Goal: Find contact information: Find contact information

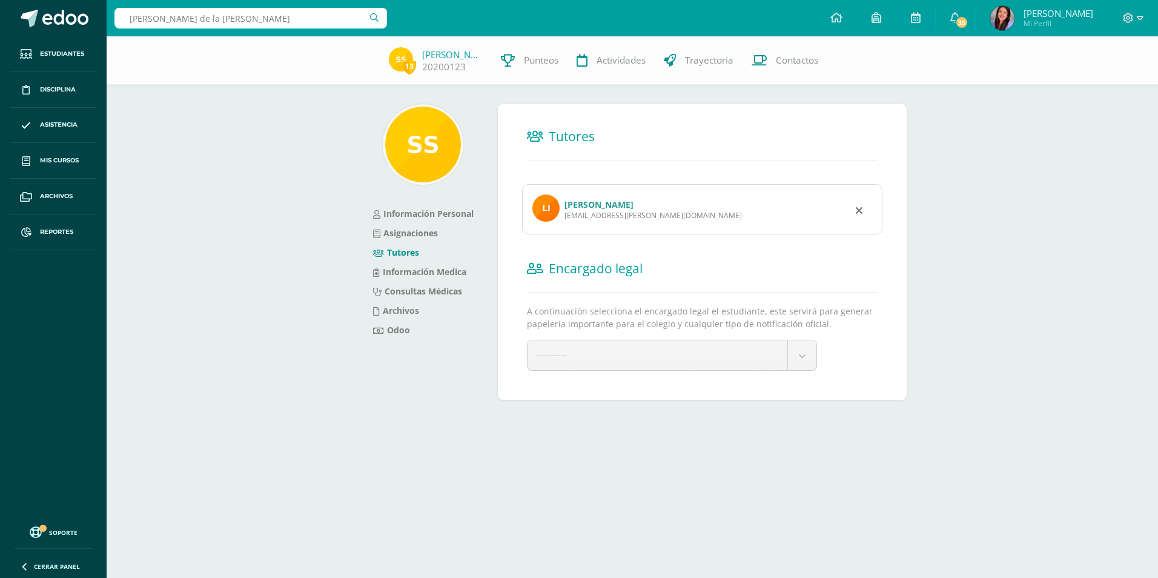
click at [256, 129] on div "13 Santiago Serrano 20200123 Punteos Actividades Trayectoria Contactos Informac…" at bounding box center [633, 237] width 1052 height 402
click at [250, 15] on input "Mario de la cerda" at bounding box center [251, 18] width 273 height 21
drag, startPoint x: 251, startPoint y: 19, endPoint x: 91, endPoint y: 21, distance: 160.0
click at [91, 21] on body "Estudiantes Disciplina Asistencia Mis cursos Archivos Reportes Soporte Ayuda Re…" at bounding box center [579, 219] width 1158 height 439
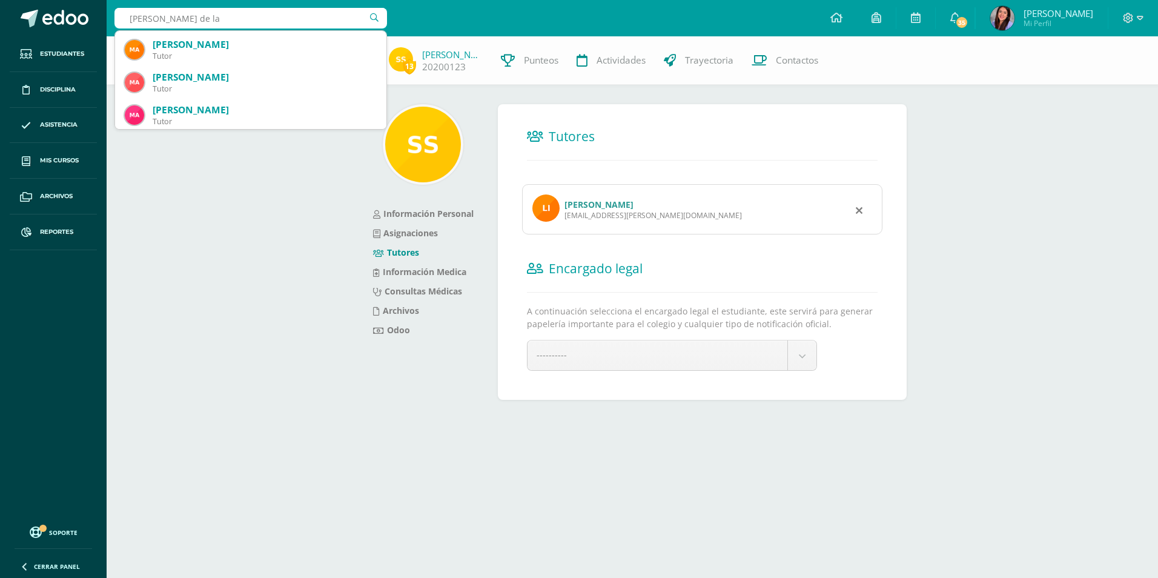
scroll to position [2552, 0]
click at [209, 10] on input "mario de la" at bounding box center [251, 18] width 273 height 21
type input "mario david"
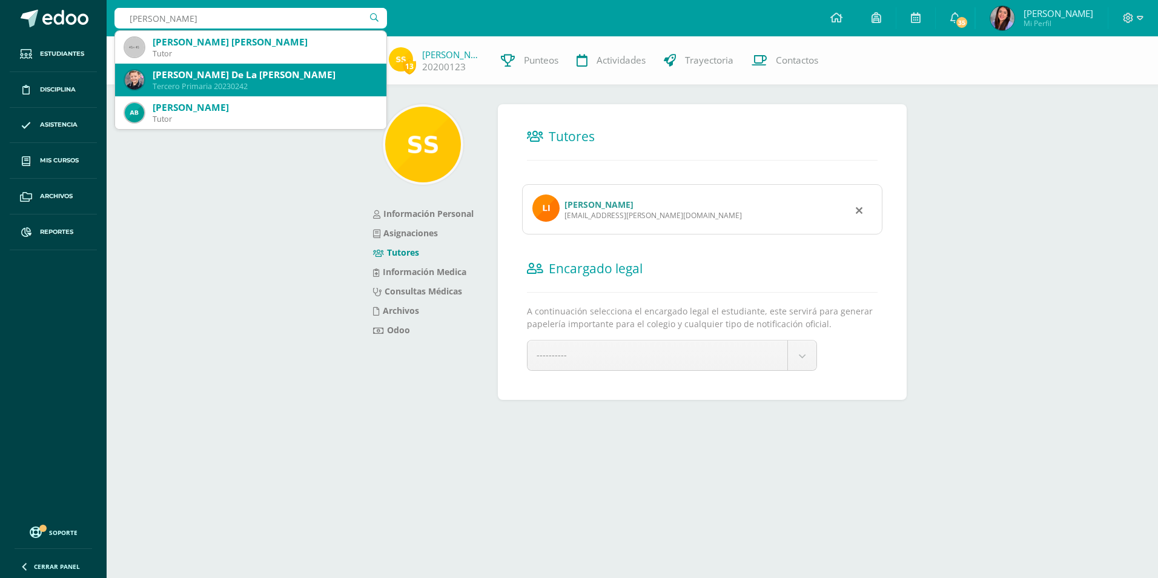
click at [256, 80] on div "Mario David De La Cerda Rivera" at bounding box center [265, 74] width 224 height 13
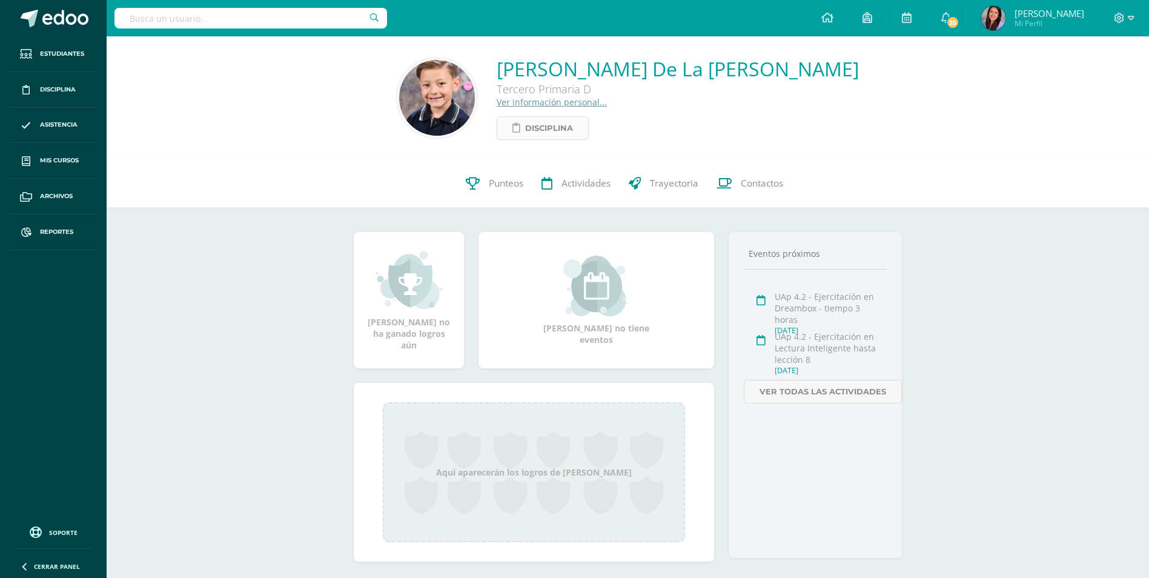
click at [567, 135] on span "Disciplina" at bounding box center [549, 128] width 48 height 22
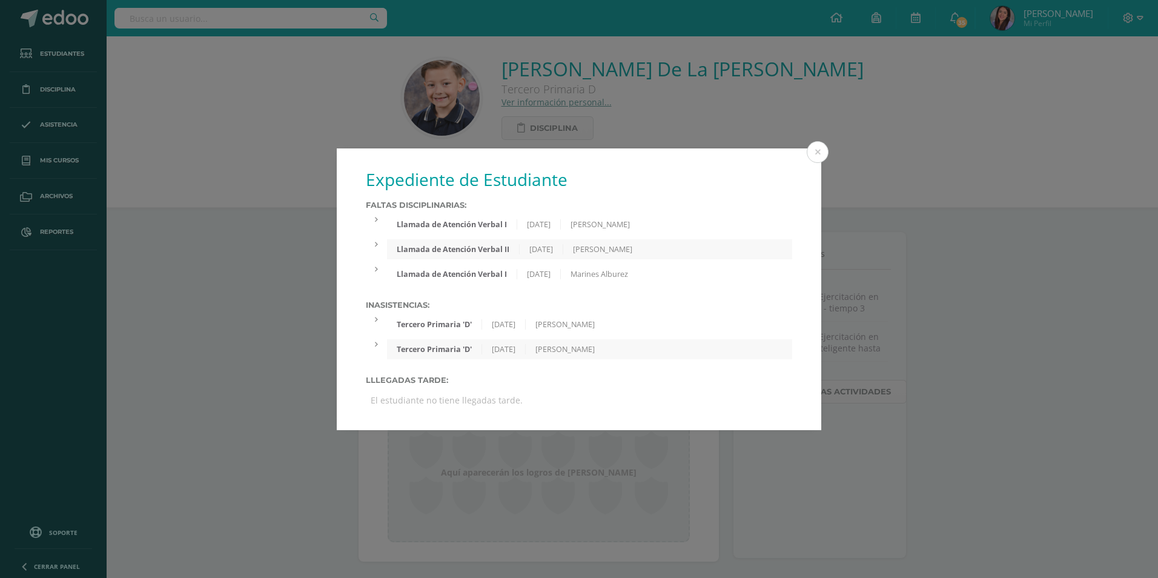
click at [378, 268] on div at bounding box center [376, 269] width 21 height 10
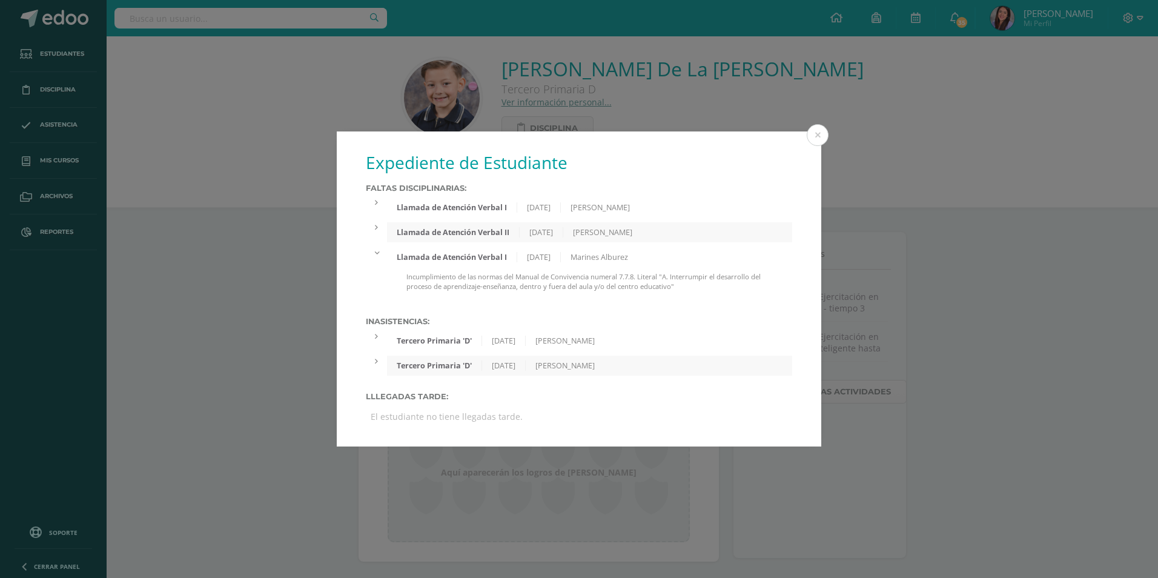
click at [377, 198] on div at bounding box center [376, 203] width 21 height 10
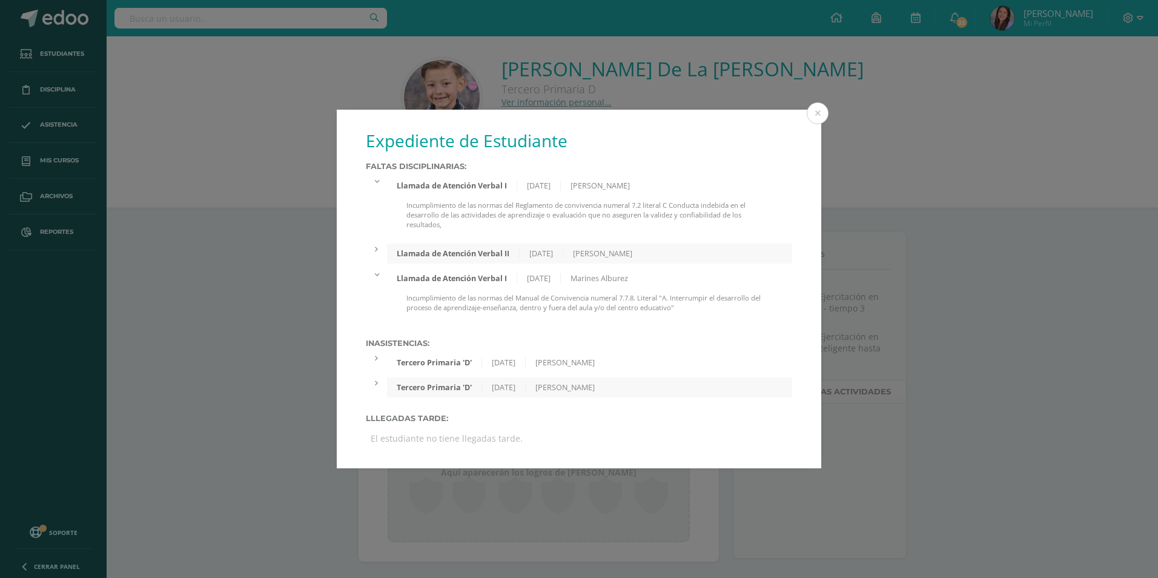
click at [378, 251] on div at bounding box center [376, 249] width 21 height 10
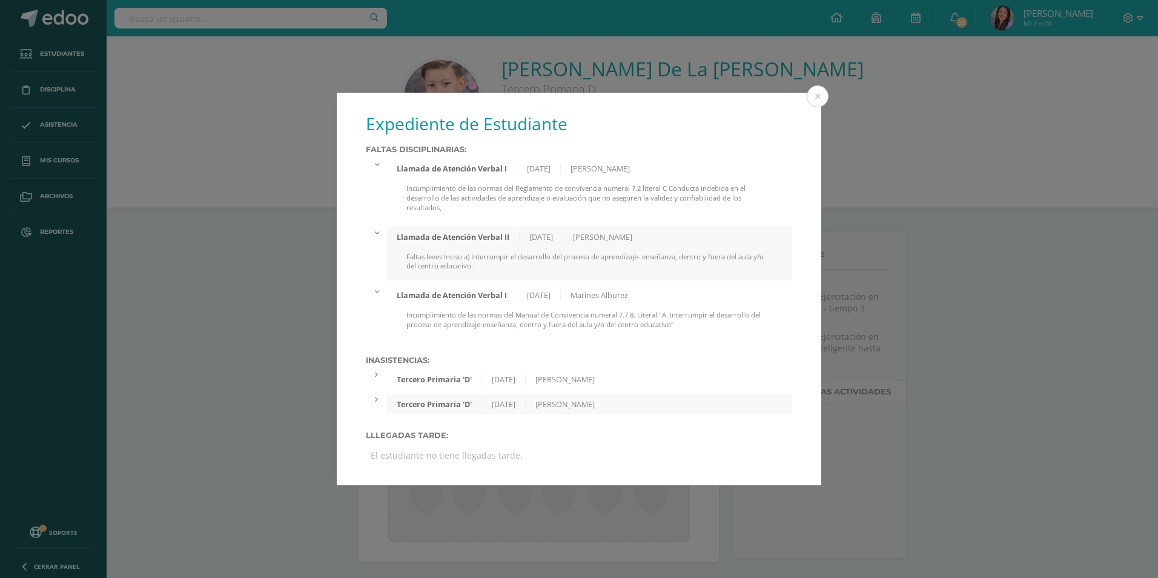
click at [907, 303] on div "Expediente de Estudiante Faltas Disciplinarias: Llamada de Atención Verbal I 11…" at bounding box center [579, 289] width 1149 height 393
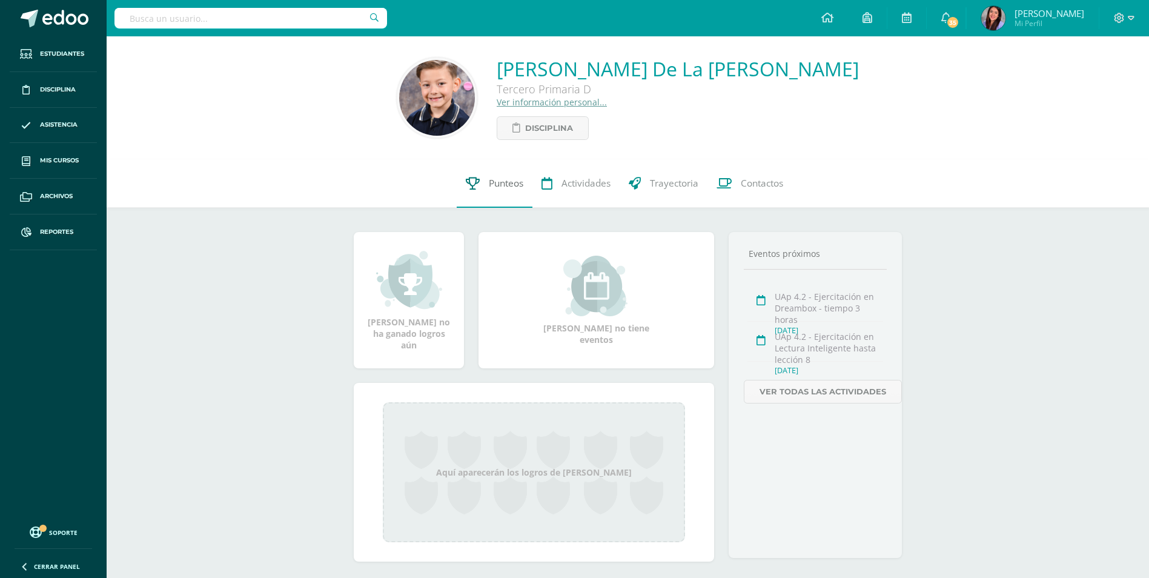
click at [508, 183] on span "Punteos" at bounding box center [506, 183] width 35 height 13
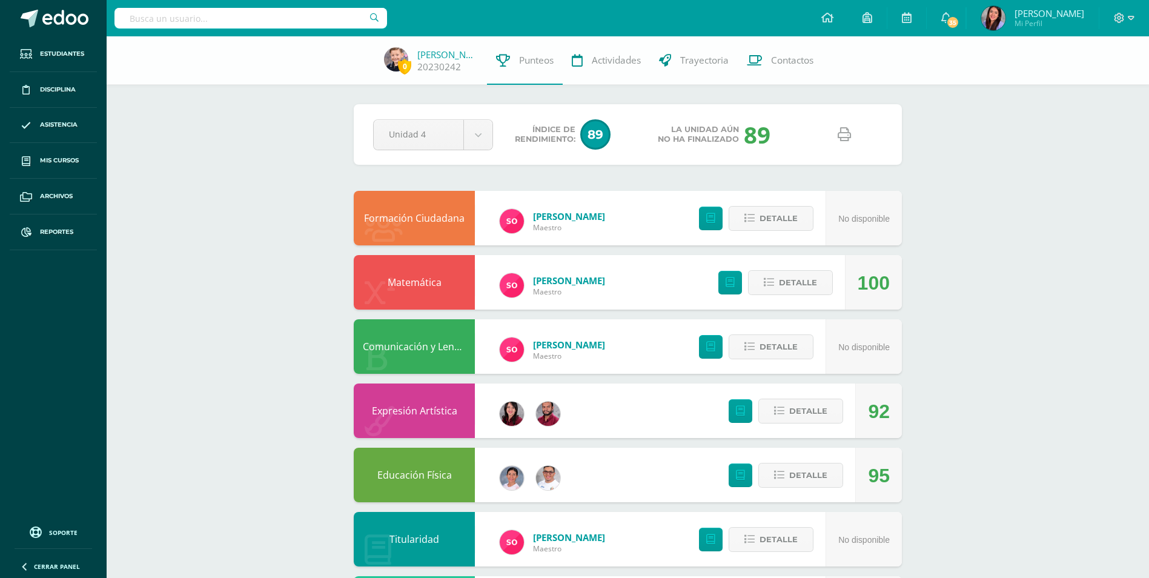
click at [842, 134] on icon at bounding box center [844, 134] width 13 height 13
click at [278, 27] on input "text" at bounding box center [251, 18] width 273 height 21
type input "santiago chimil"
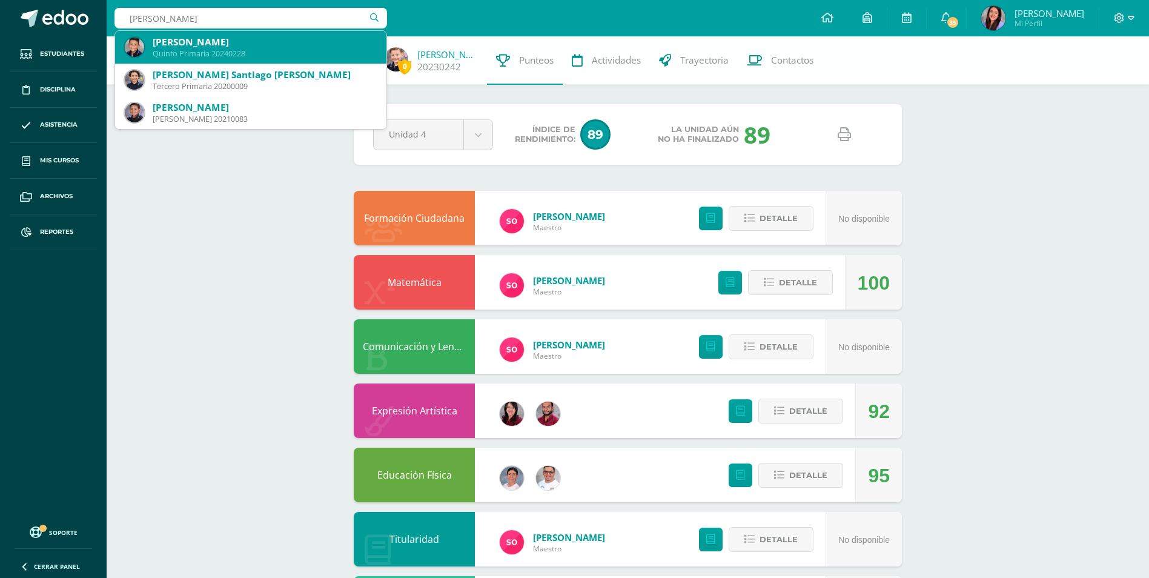
click at [278, 52] on div "Quinto Primaria 20240228" at bounding box center [265, 53] width 224 height 10
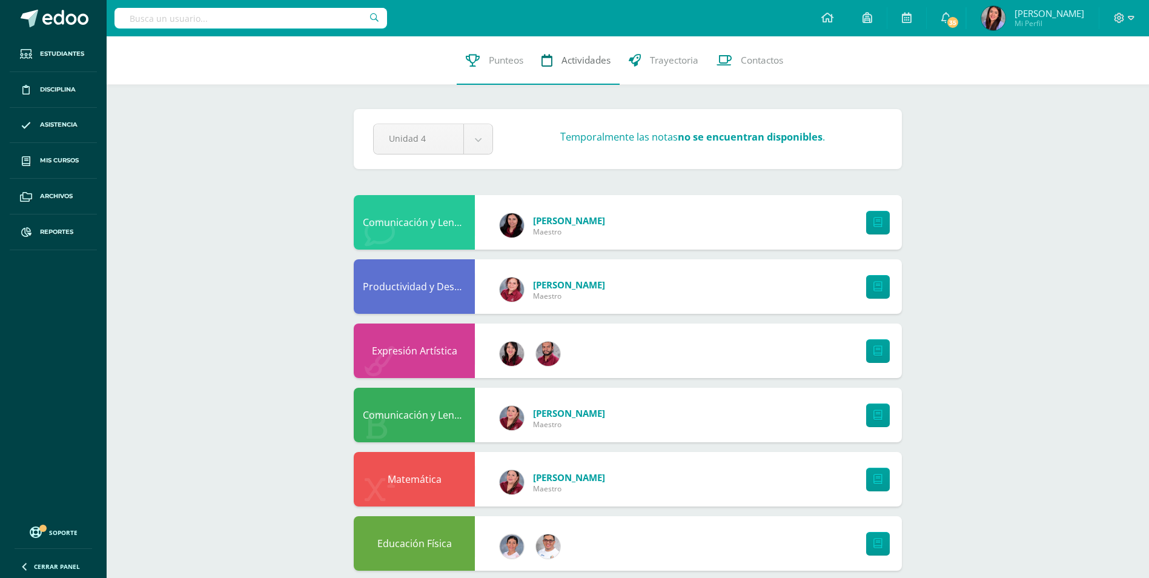
click at [569, 66] on span "Actividades" at bounding box center [586, 60] width 49 height 13
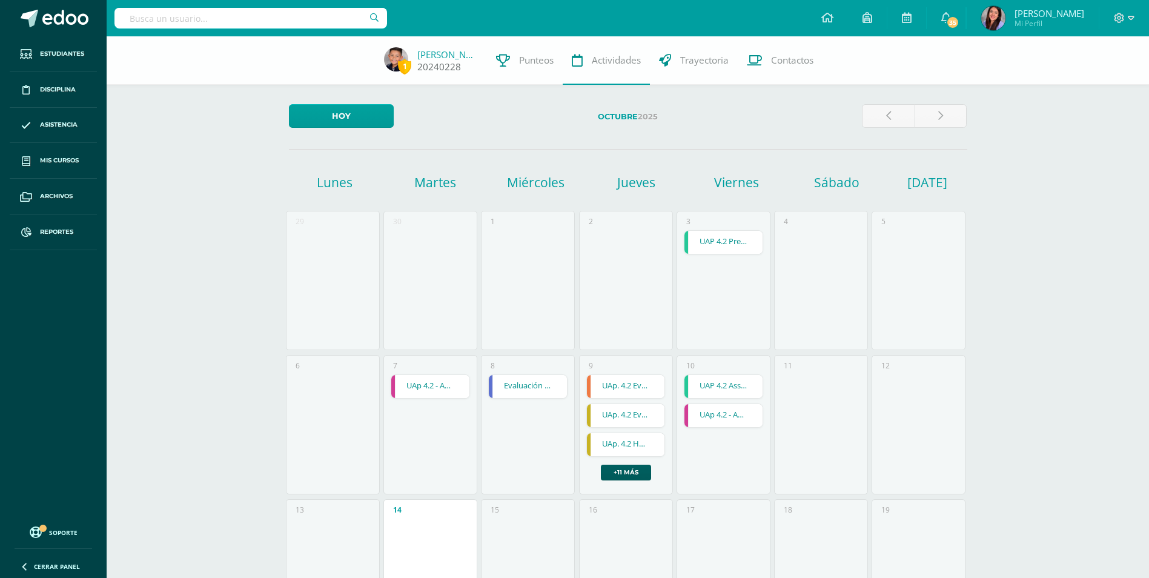
click at [426, 62] on link "20240228" at bounding box center [439, 67] width 44 height 13
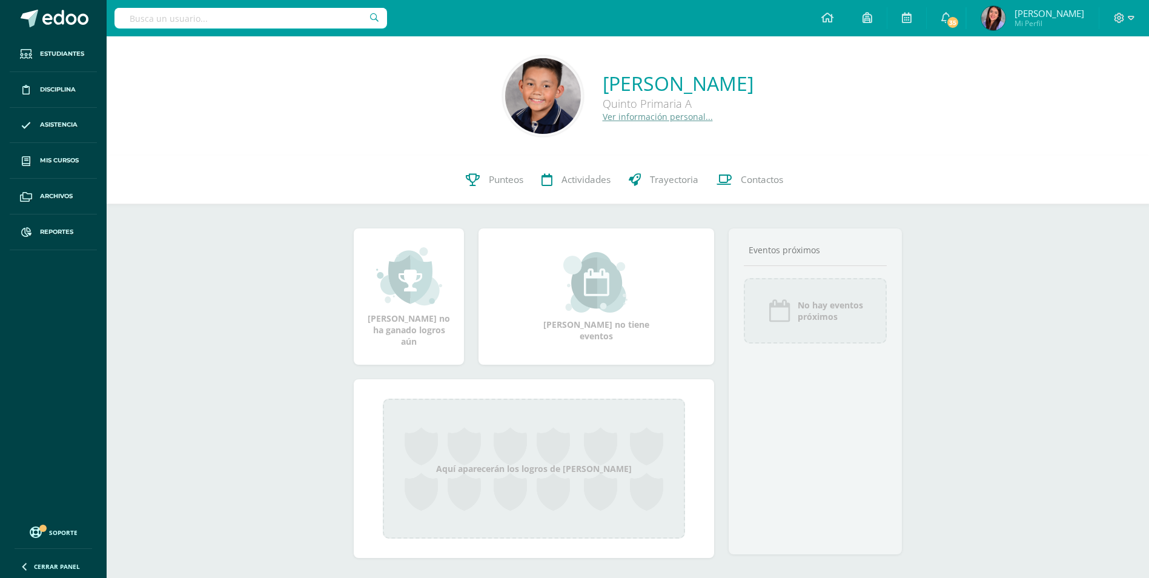
click at [603, 116] on link "Ver información personal..." at bounding box center [658, 117] width 110 height 12
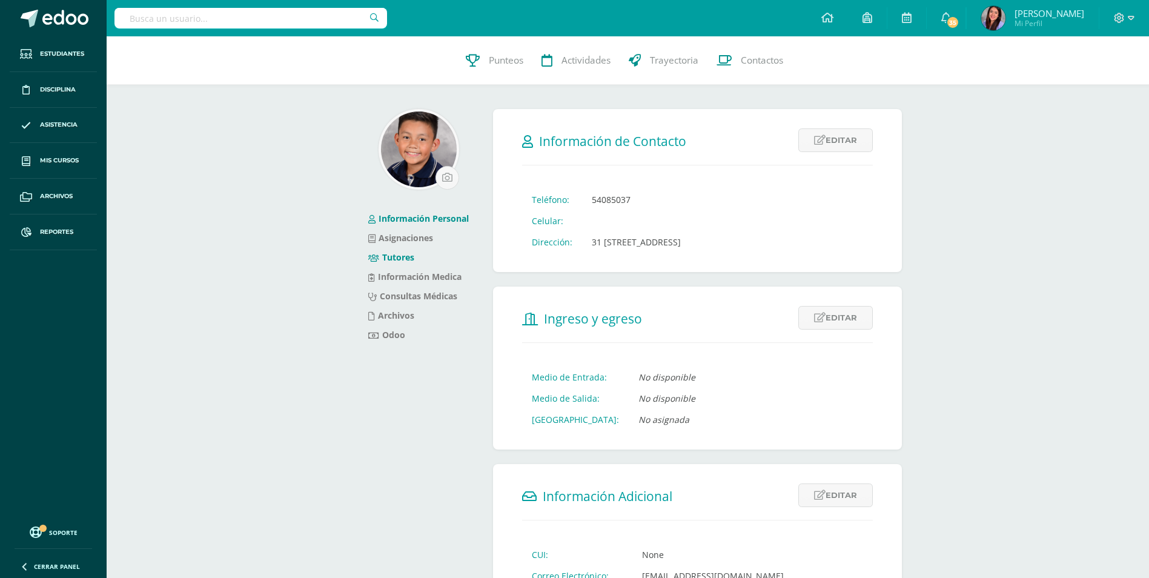
click at [393, 259] on link "Tutores" at bounding box center [391, 257] width 46 height 12
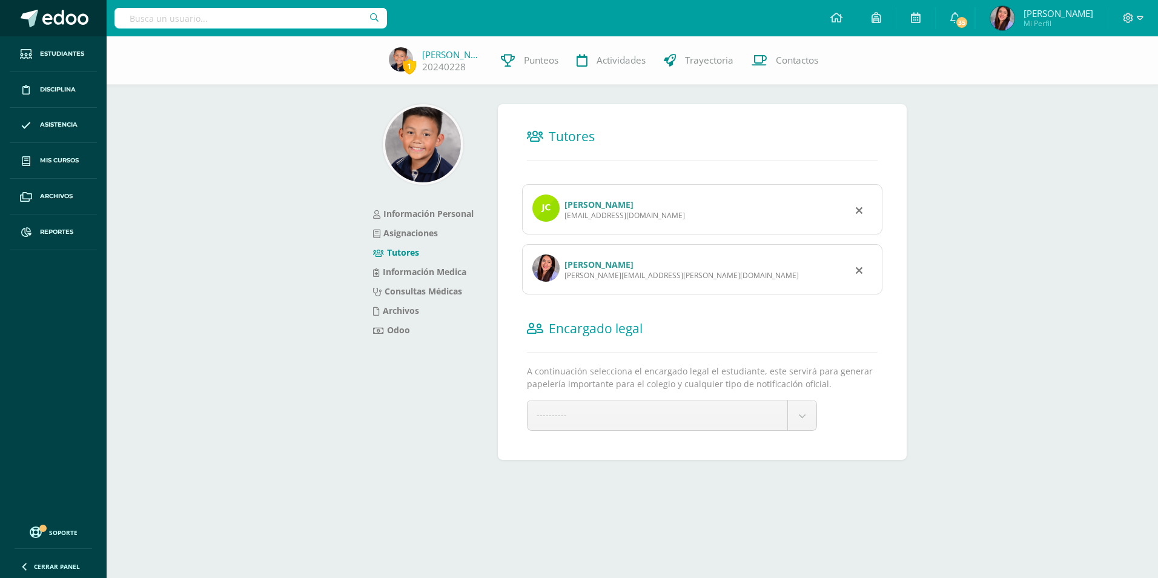
click at [59, 14] on span at bounding box center [65, 19] width 46 height 18
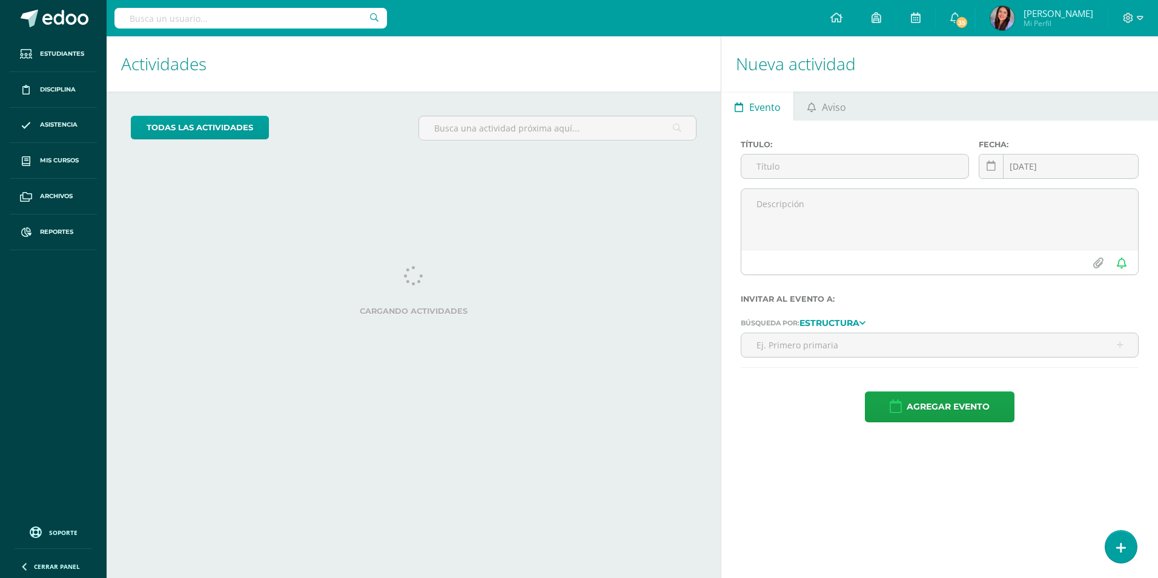
drag, startPoint x: 376, startPoint y: 391, endPoint x: 383, endPoint y: 384, distance: 9.9
click at [378, 388] on div "Actividades Actividad todas las Actividades No tienes actividades Échale un vis…" at bounding box center [411, 307] width 619 height 542
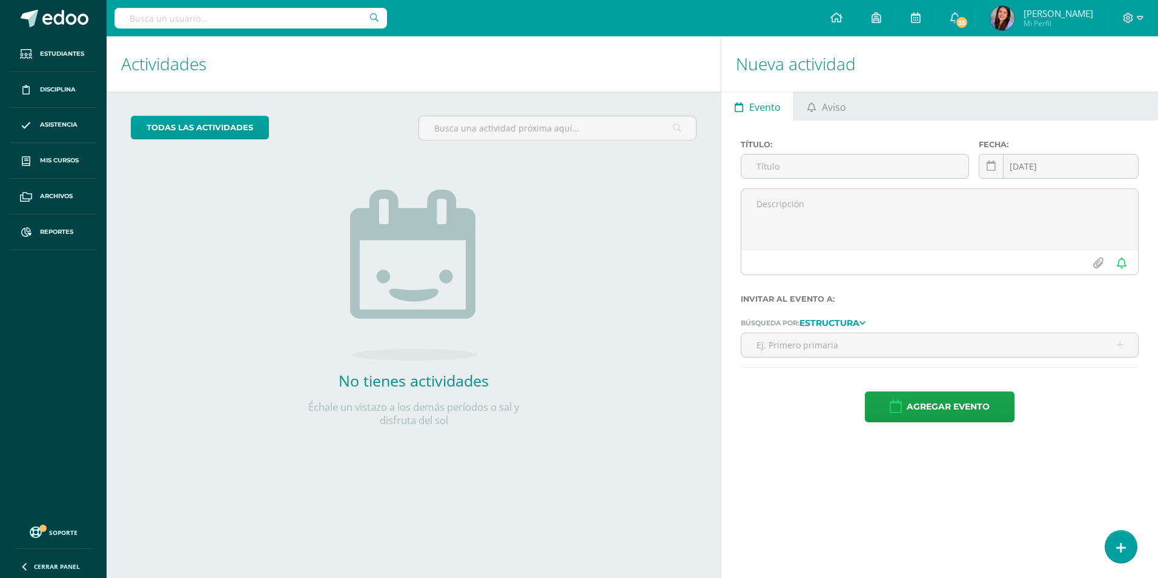
click at [239, 22] on input "text" at bounding box center [251, 18] width 273 height 21
type input "alex fabrizio"
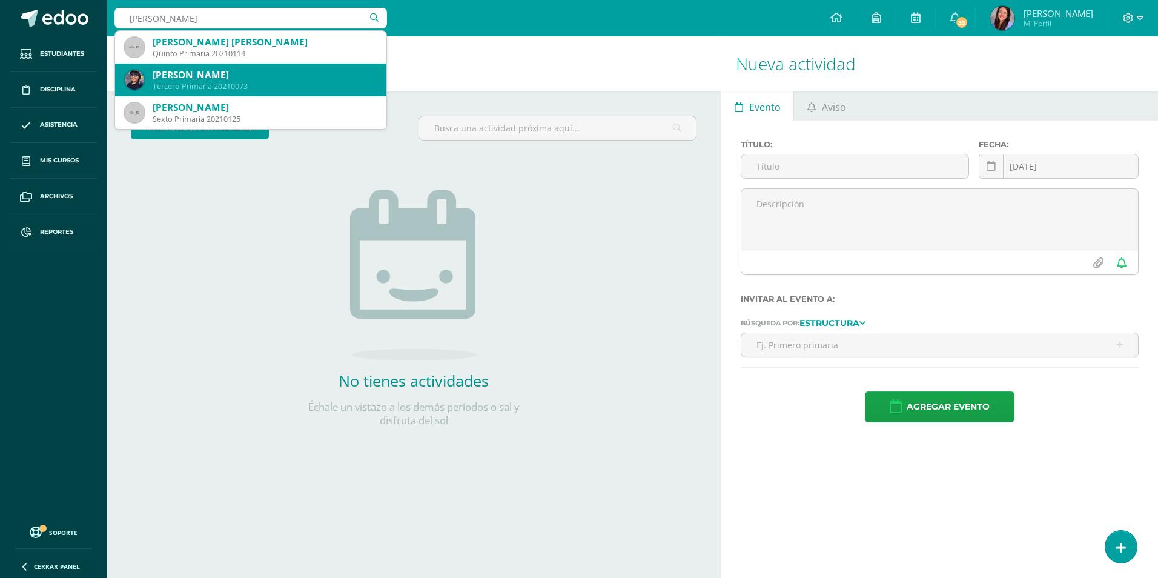
click at [268, 82] on div "Tercero Primaria 20210073" at bounding box center [265, 86] width 224 height 10
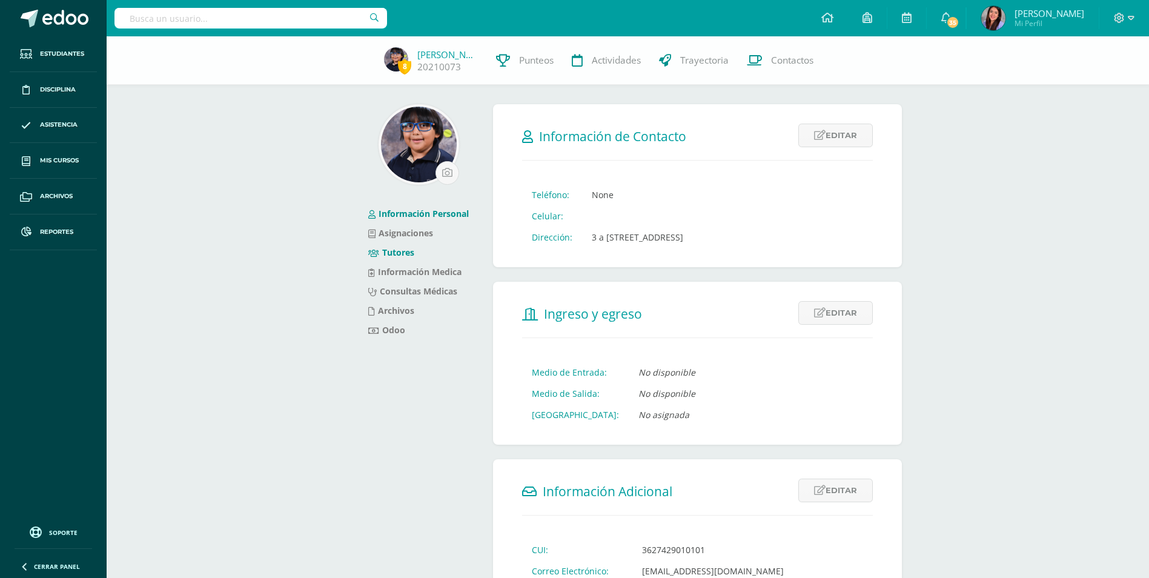
click at [391, 249] on link "Tutores" at bounding box center [391, 253] width 46 height 12
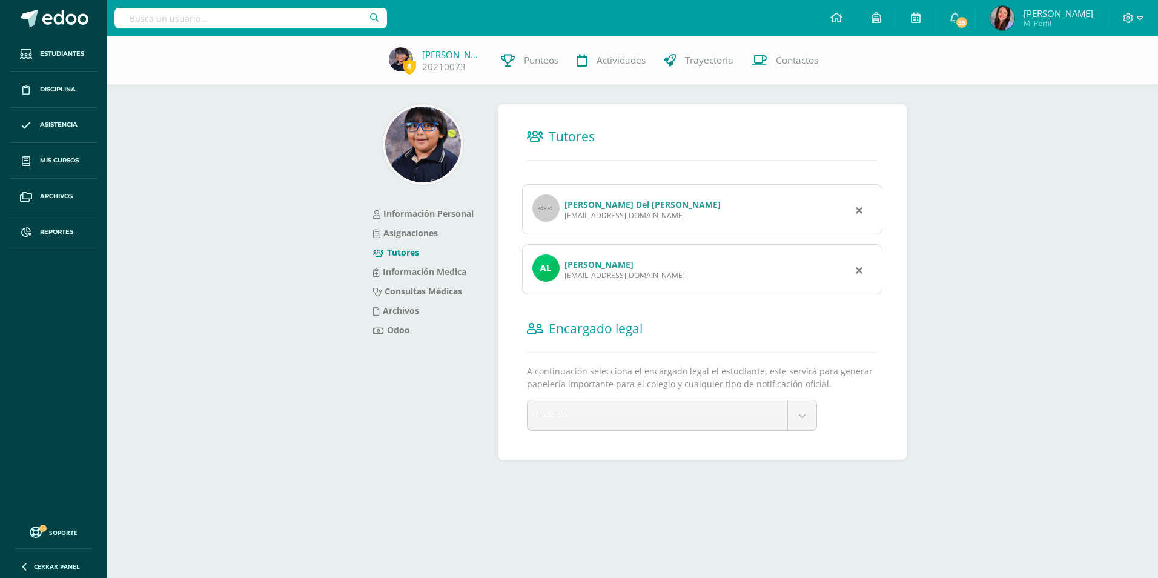
drag, startPoint x: 704, startPoint y: 219, endPoint x: 563, endPoint y: 216, distance: 141.2
click at [563, 216] on div "Evelyn Del Rosario Chiquín López gerencia@electronicaprofesional.net" at bounding box center [702, 209] width 360 height 50
copy div "gerencia@electronicaprofesional.net"
click at [683, 276] on div "amh.torres3132@gmail.com" at bounding box center [625, 275] width 121 height 10
drag, startPoint x: 683, startPoint y: 276, endPoint x: 564, endPoint y: 278, distance: 118.8
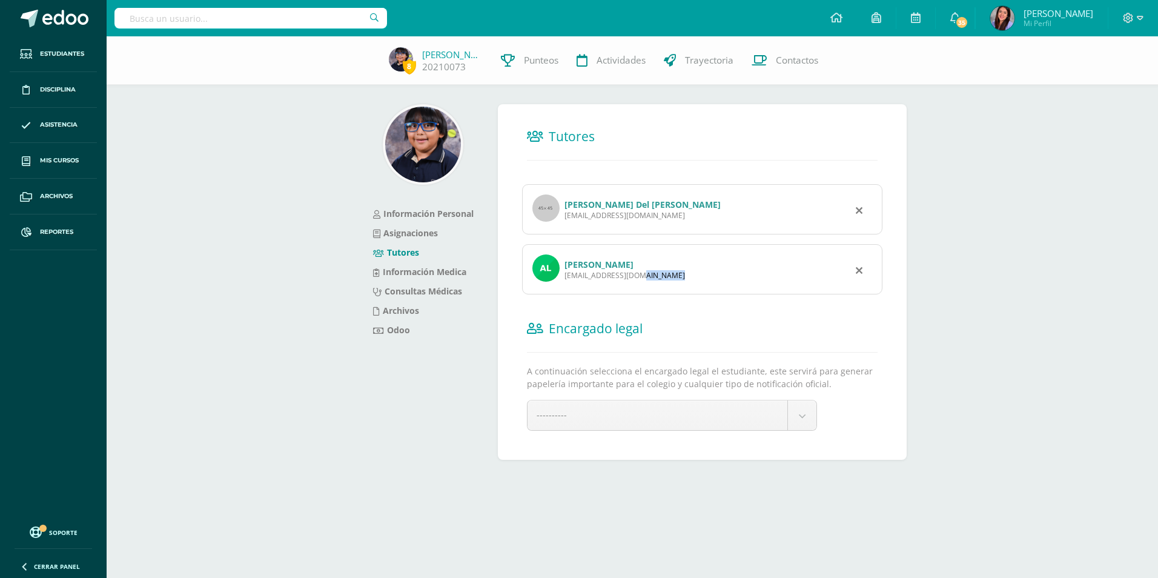
click at [565, 278] on div "amh.torres3132@gmail.com" at bounding box center [625, 275] width 121 height 10
copy div "amh.torres3132@gmail.com"
click at [407, 209] on link "Información Personal" at bounding box center [423, 214] width 101 height 12
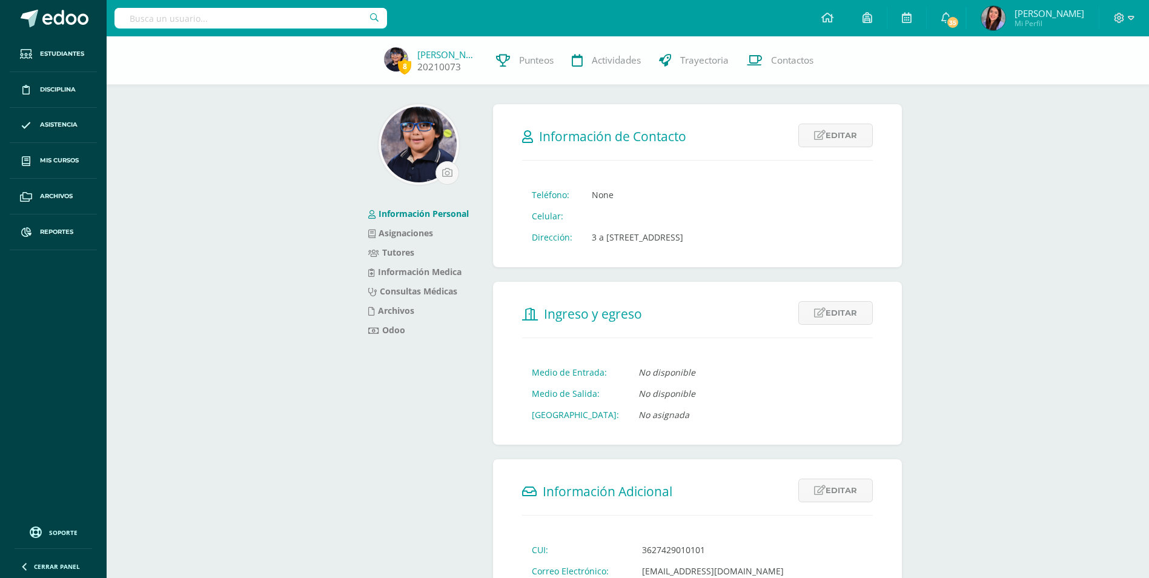
click at [424, 47] on span "8 [PERSON_NAME] 20210073" at bounding box center [431, 60] width 112 height 27
click at [428, 55] on link "[PERSON_NAME]" at bounding box center [447, 54] width 61 height 12
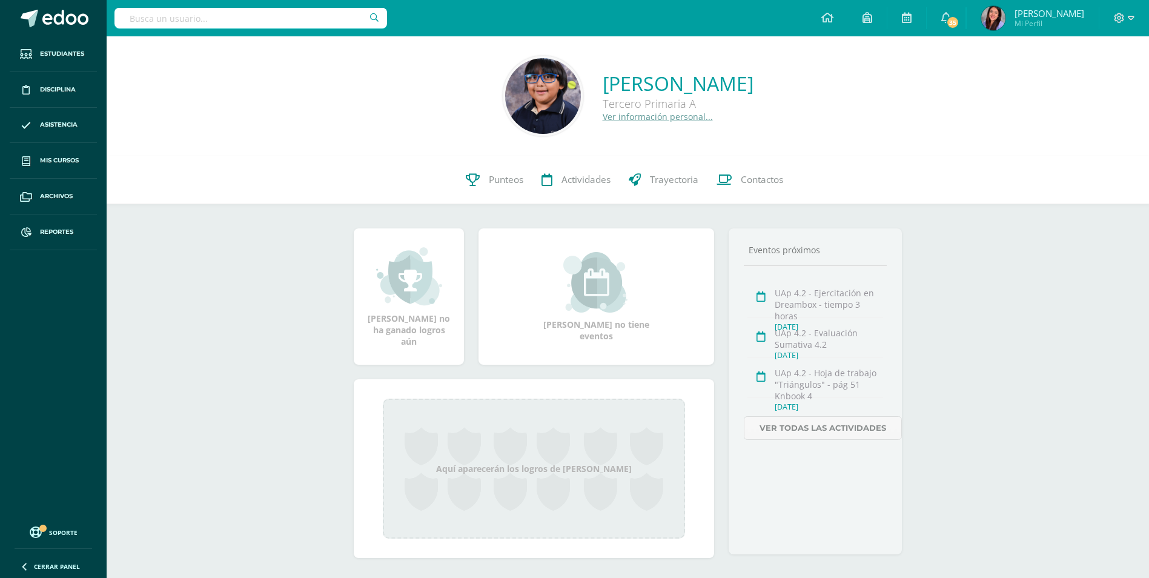
click at [250, 25] on input "text" at bounding box center [251, 18] width 273 height 21
type input "M"
type input "Montero"
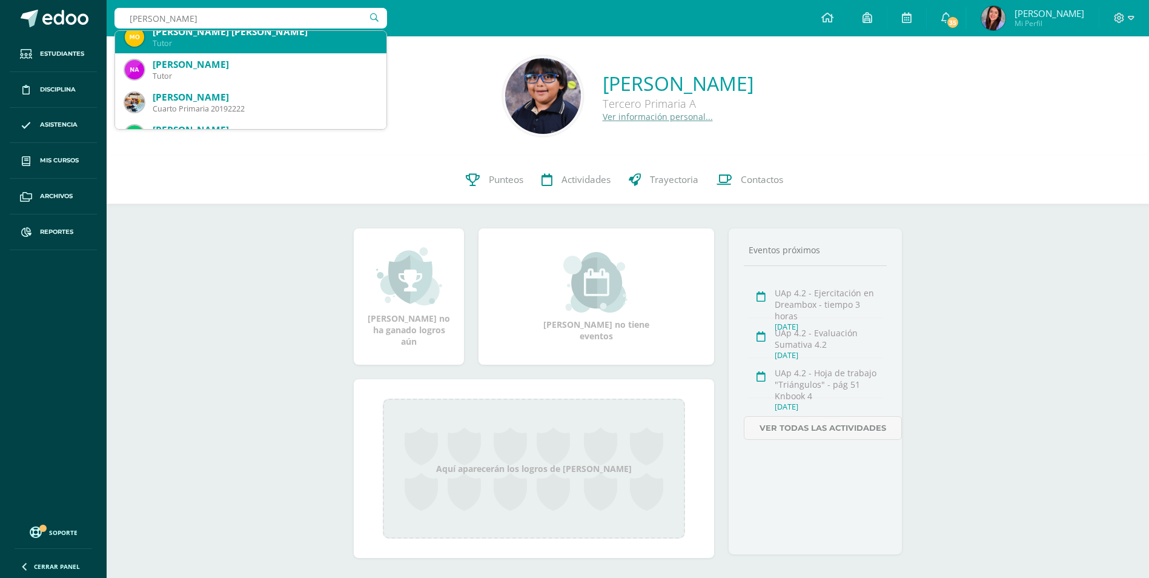
scroll to position [848, 0]
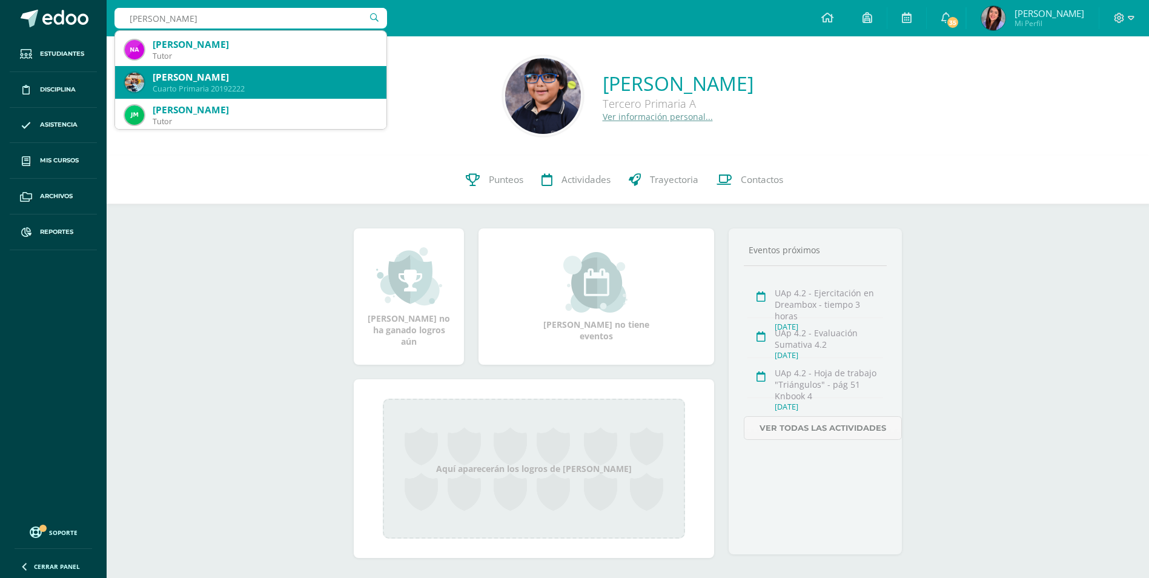
click at [243, 78] on div "Mariángel Elizabeth Montero Ochoa" at bounding box center [265, 77] width 224 height 13
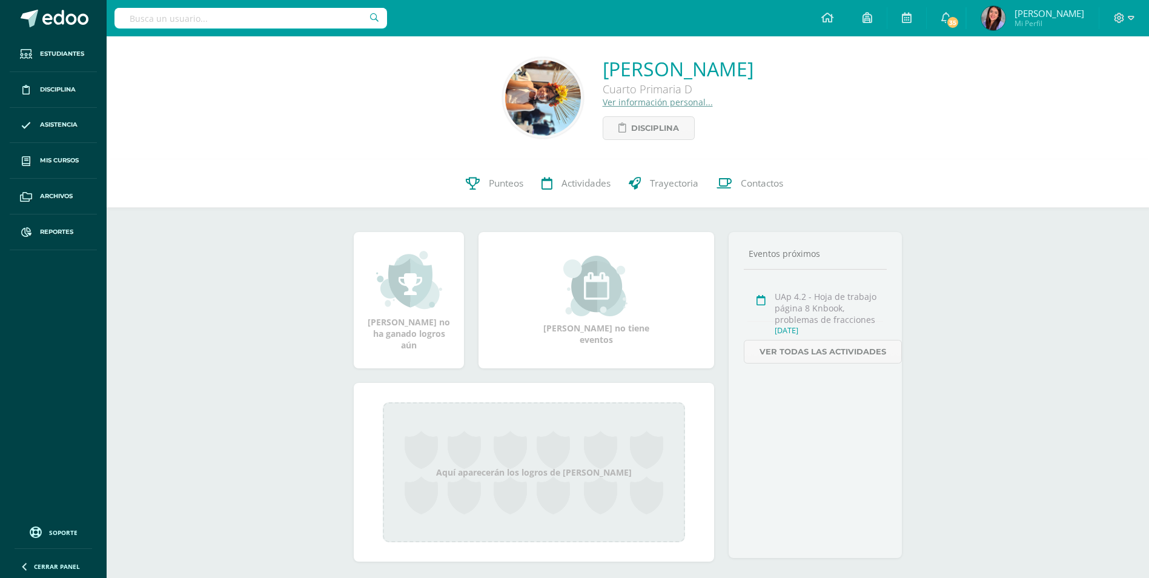
click at [603, 102] on link "Ver información personal..." at bounding box center [658, 102] width 110 height 12
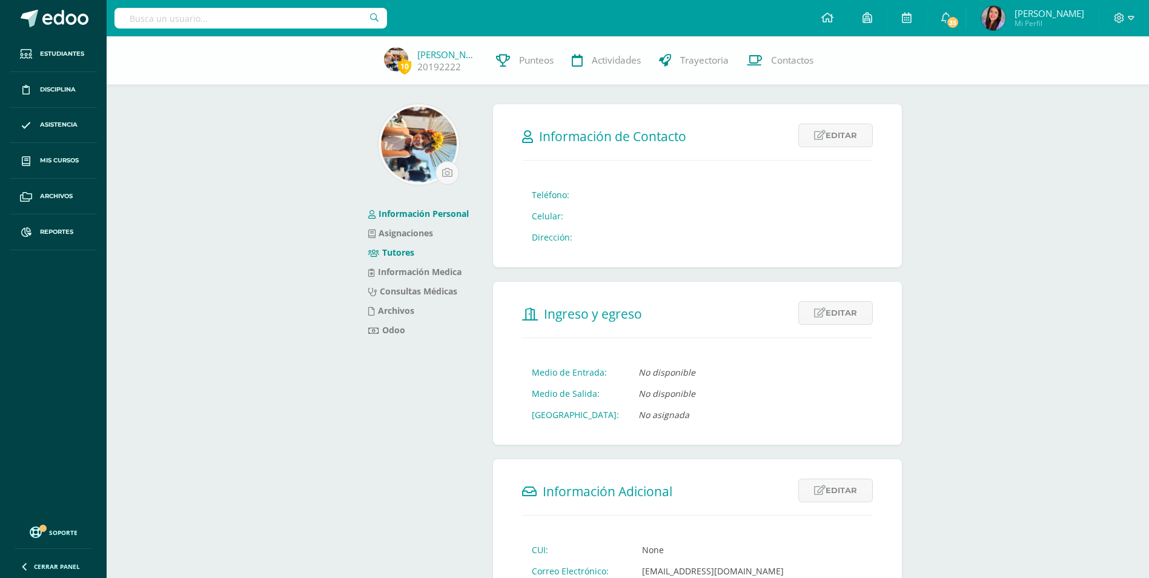
click at [407, 253] on link "Tutores" at bounding box center [391, 253] width 46 height 12
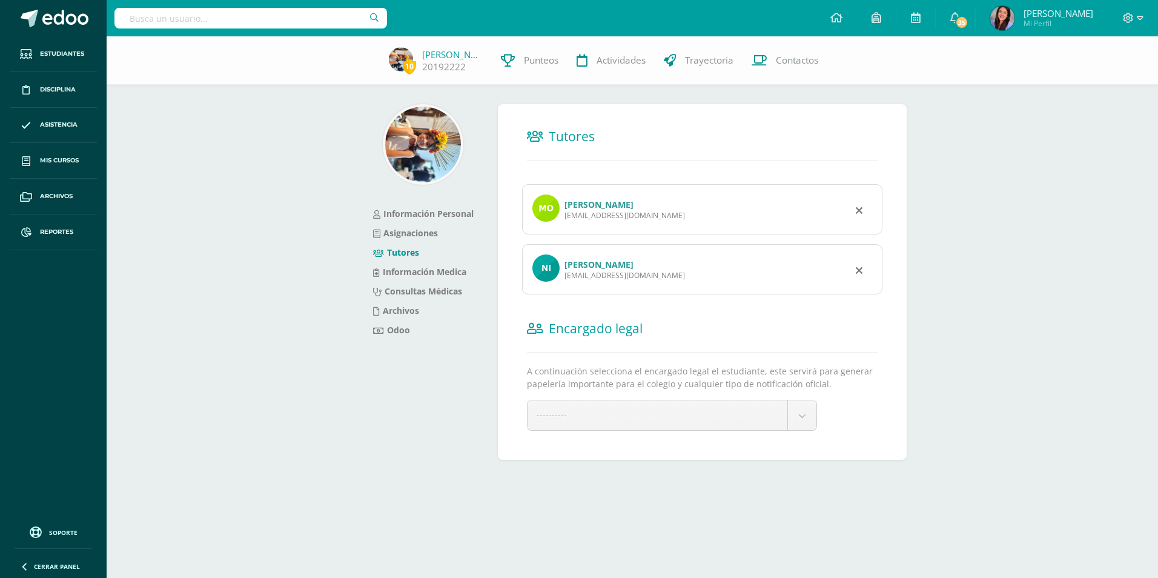
drag, startPoint x: 674, startPoint y: 282, endPoint x: 565, endPoint y: 281, distance: 109.7
click at [565, 281] on div "[PERSON_NAME] [EMAIL_ADDRESS][DOMAIN_NAME]" at bounding box center [702, 269] width 360 height 50
copy div "[EMAIL_ADDRESS][DOMAIN_NAME]"
click at [676, 227] on div "Daniel Montero monterodflowers@gmail.com" at bounding box center [702, 209] width 360 height 50
drag, startPoint x: 682, startPoint y: 221, endPoint x: 566, endPoint y: 222, distance: 115.7
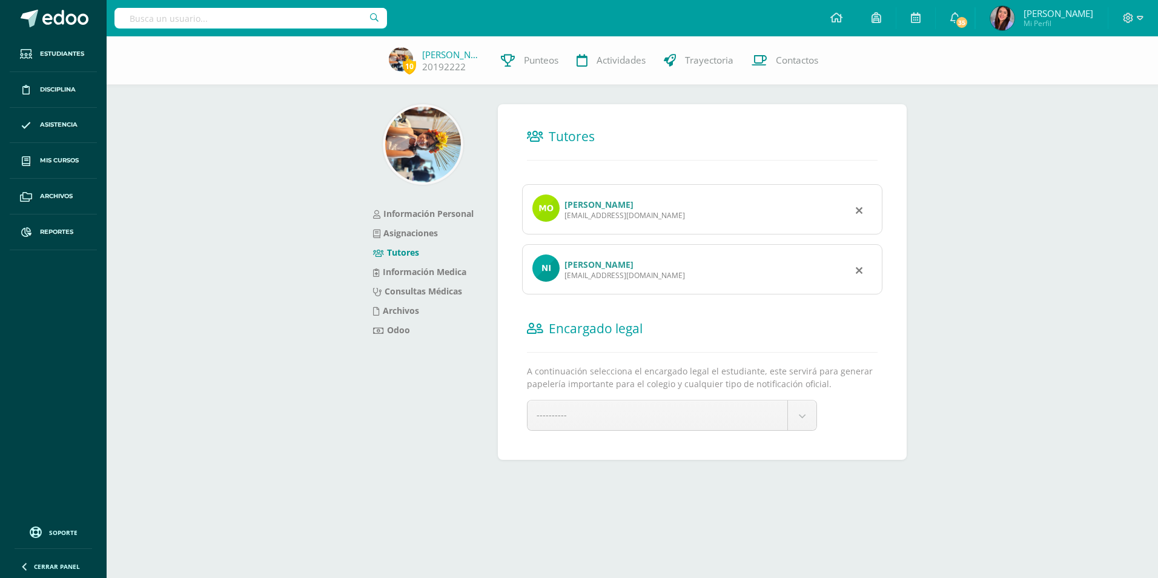
click at [566, 222] on div "Daniel Montero monterodflowers@gmail.com" at bounding box center [702, 209] width 360 height 50
copy div "monterodflowers@gmail.com"
drag, startPoint x: 454, startPoint y: 400, endPoint x: 446, endPoint y: 353, distance: 47.4
click at [454, 400] on div "Información Personal Asignaciones Tutores Información Medica Consultas Médicas …" at bounding box center [423, 289] width 139 height 370
click at [317, 18] on input "text" at bounding box center [251, 18] width 273 height 21
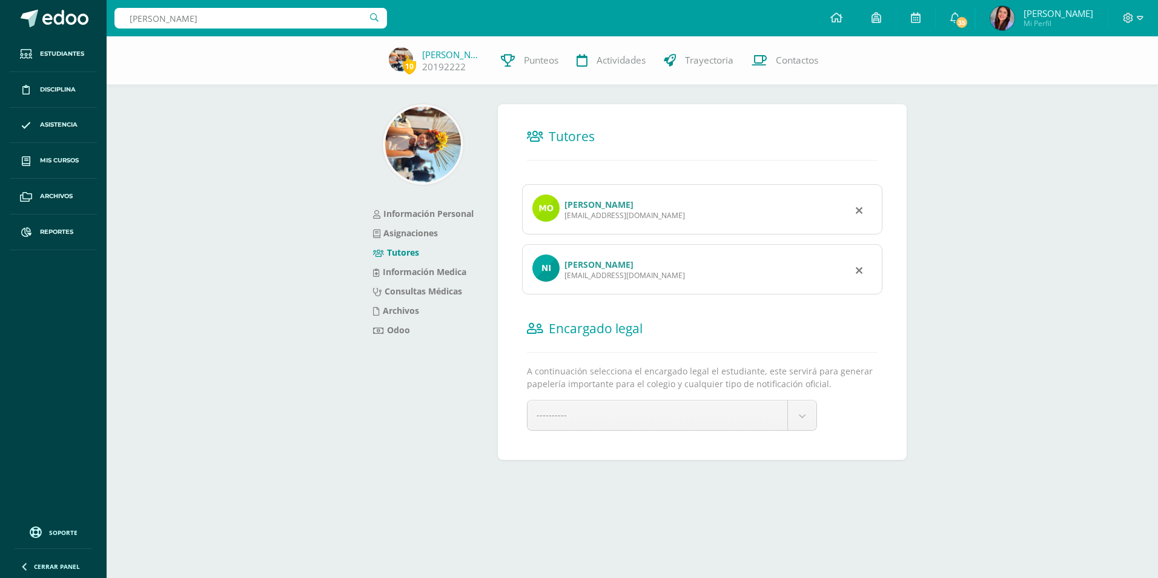
type input "Mario velasquez"
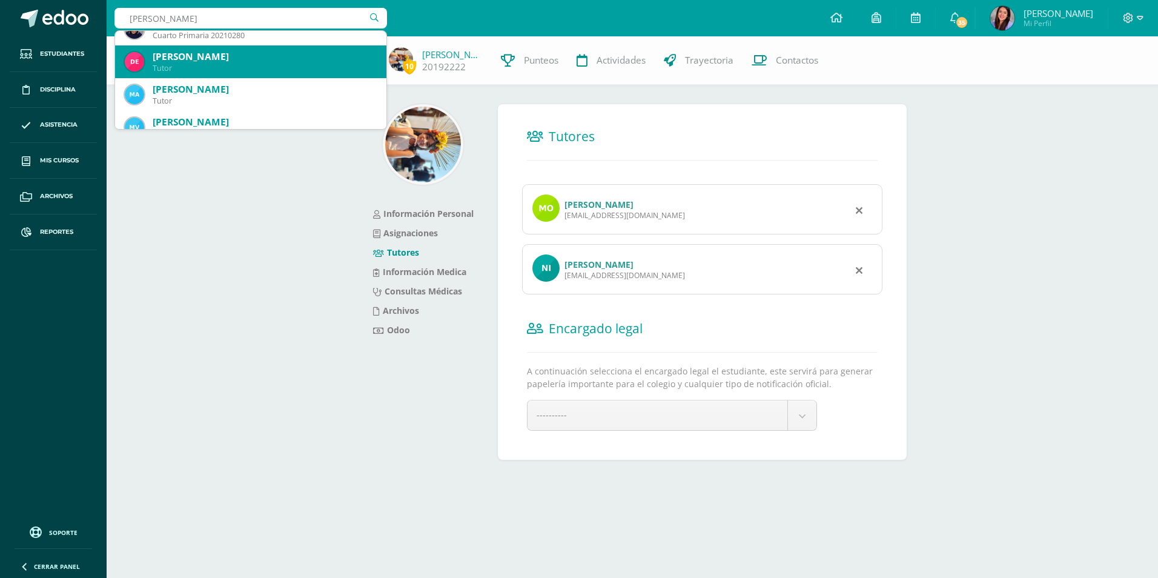
scroll to position [121, 0]
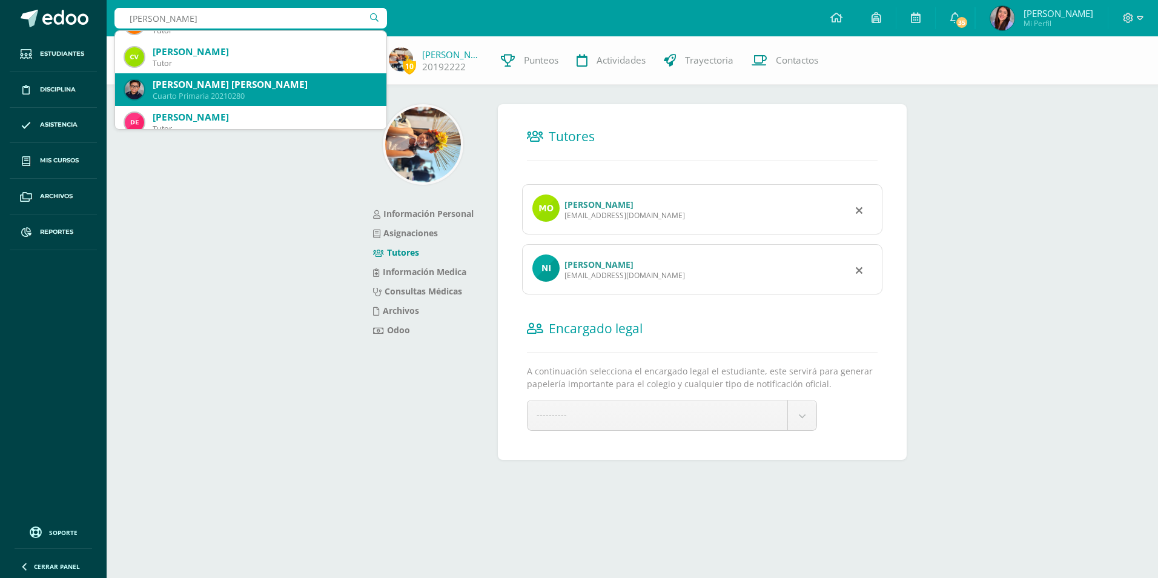
click at [274, 92] on div "Cuarto Primaria 20210280" at bounding box center [265, 96] width 224 height 10
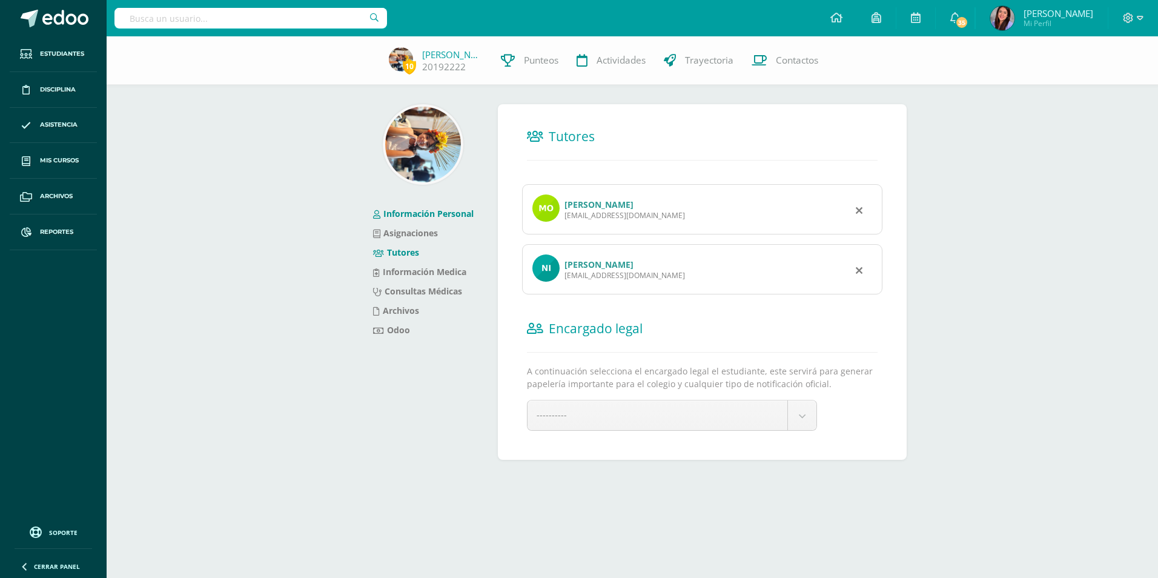
click at [419, 212] on link "Información Personal" at bounding box center [423, 214] width 101 height 12
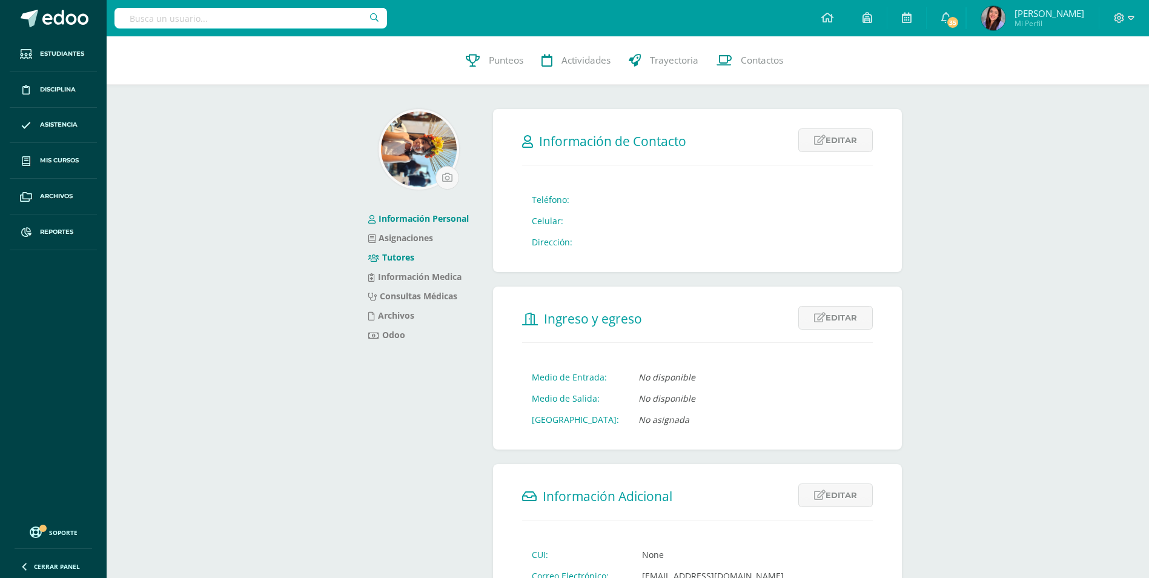
click at [391, 261] on link "Tutores" at bounding box center [391, 257] width 46 height 12
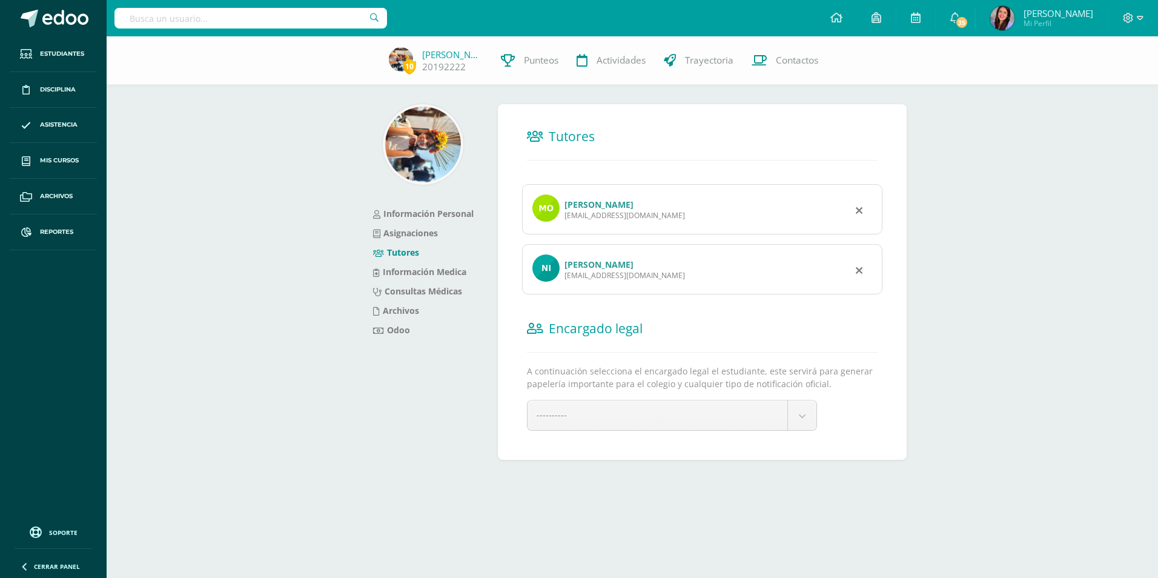
click at [617, 263] on link "[PERSON_NAME]" at bounding box center [599, 265] width 69 height 12
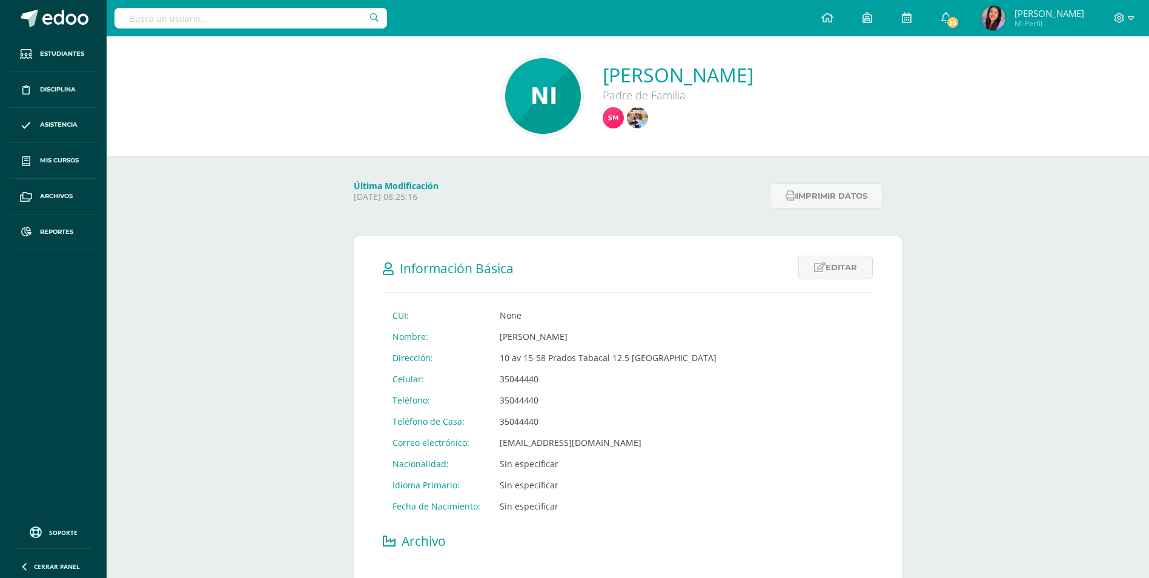
scroll to position [61, 0]
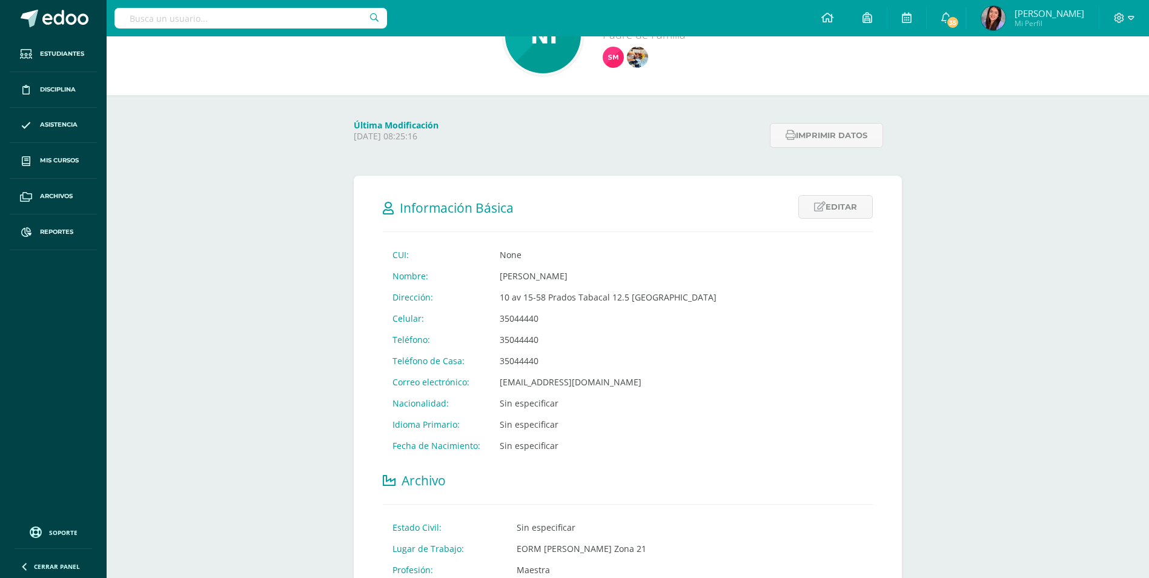
drag, startPoint x: 539, startPoint y: 344, endPoint x: 497, endPoint y: 340, distance: 42.6
click at [497, 340] on td "35044440" at bounding box center [608, 339] width 236 height 21
copy td "35044440"
click at [616, 442] on td "Sin especificar" at bounding box center [608, 445] width 236 height 21
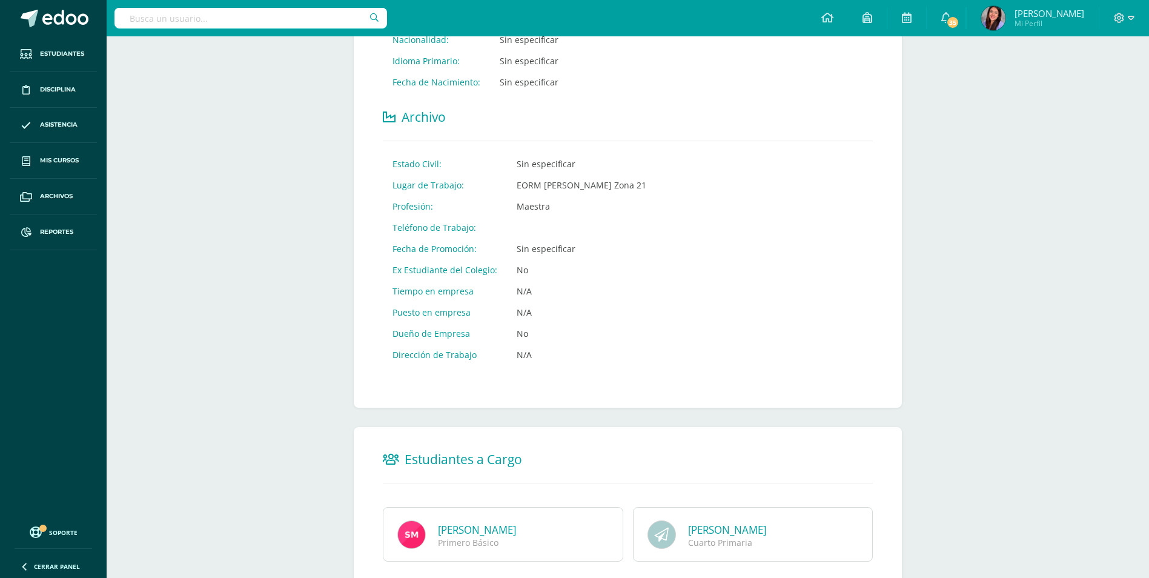
scroll to position [483, 0]
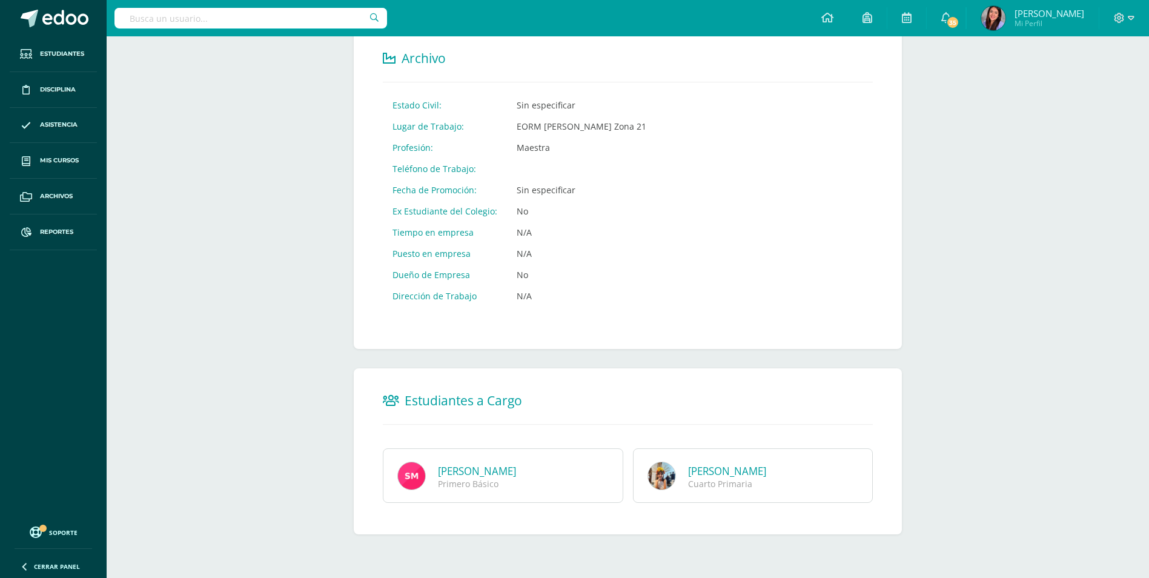
click at [516, 477] on link "Santiago Alejandro Montero Ochoa" at bounding box center [477, 471] width 78 height 14
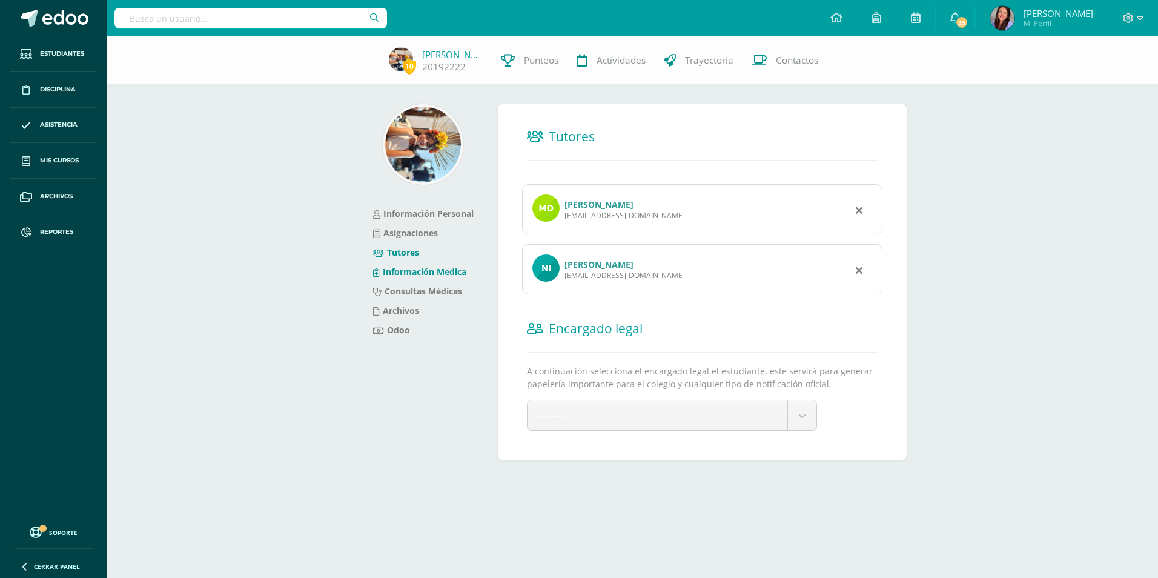
click at [442, 276] on link "Información Medica" at bounding box center [419, 272] width 93 height 12
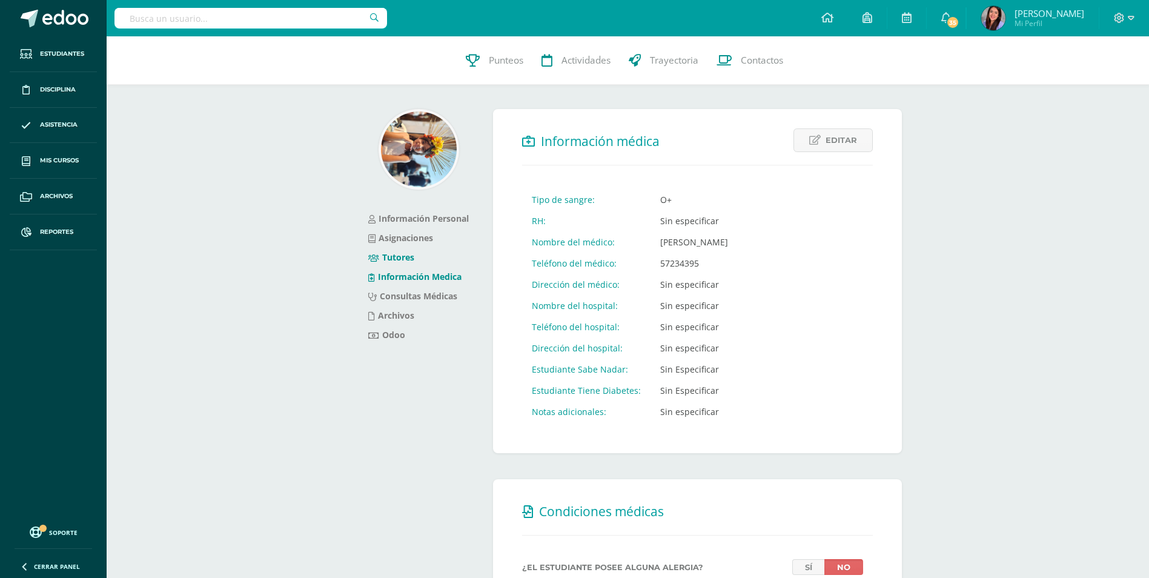
click at [413, 258] on link "Tutores" at bounding box center [391, 257] width 46 height 12
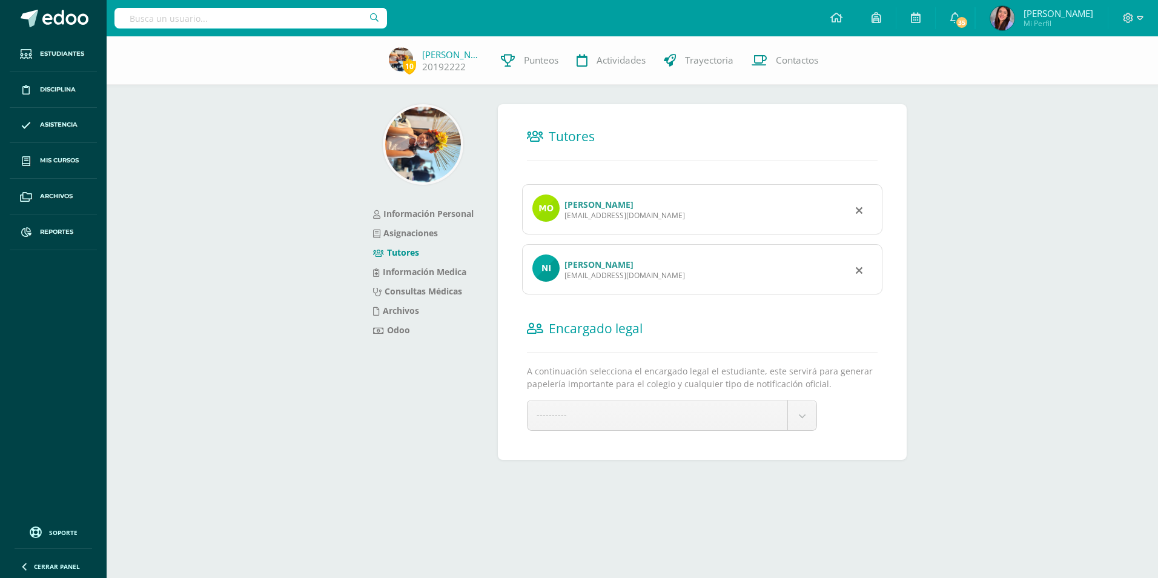
click at [600, 217] on div "monterodflowers@gmail.com" at bounding box center [625, 215] width 121 height 10
click at [600, 208] on link "Daniel Montero" at bounding box center [599, 205] width 69 height 12
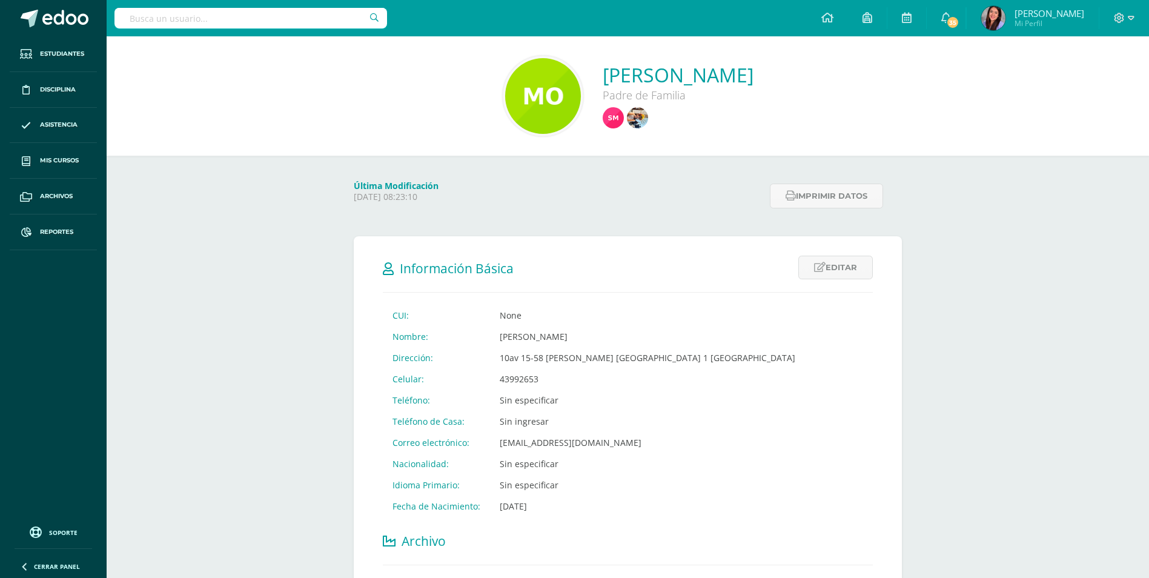
click at [543, 386] on td "43992653" at bounding box center [647, 378] width 315 height 21
click at [542, 386] on td "43992653" at bounding box center [647, 378] width 315 height 21
drag, startPoint x: 515, startPoint y: 380, endPoint x: 467, endPoint y: 385, distance: 48.1
click at [467, 385] on tr "Celular: 43992653" at bounding box center [594, 378] width 422 height 21
copy tr "43992653"
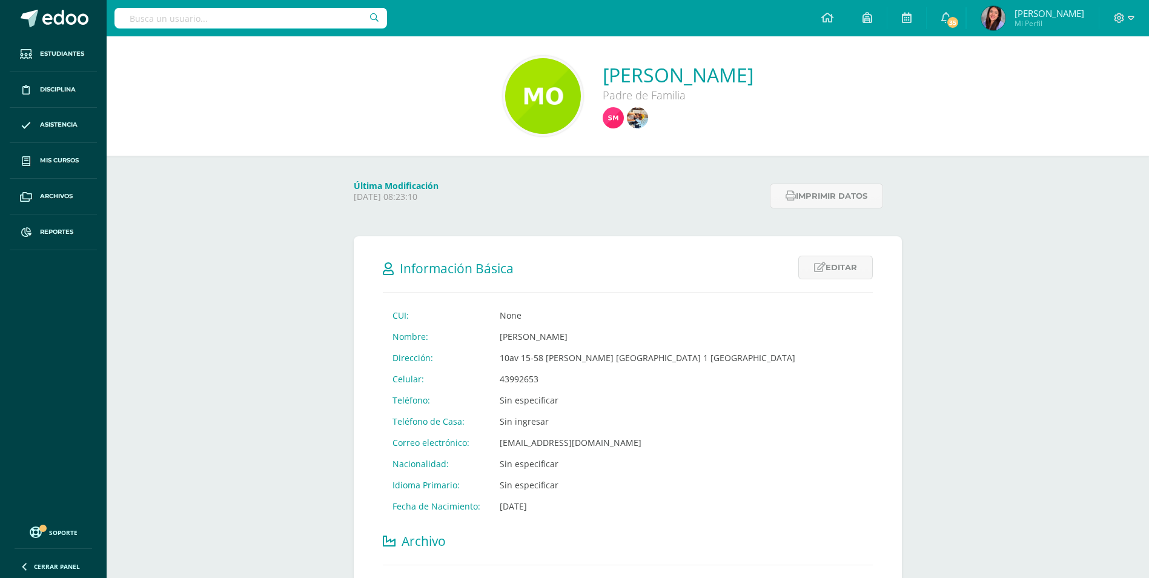
click at [283, 350] on div "Daniel Montero Padre de Familia Última Modificación Friday 10 September 2021 08…" at bounding box center [628, 548] width 1043 height 1024
click at [211, 17] on input "text" at bounding box center [251, 18] width 273 height 21
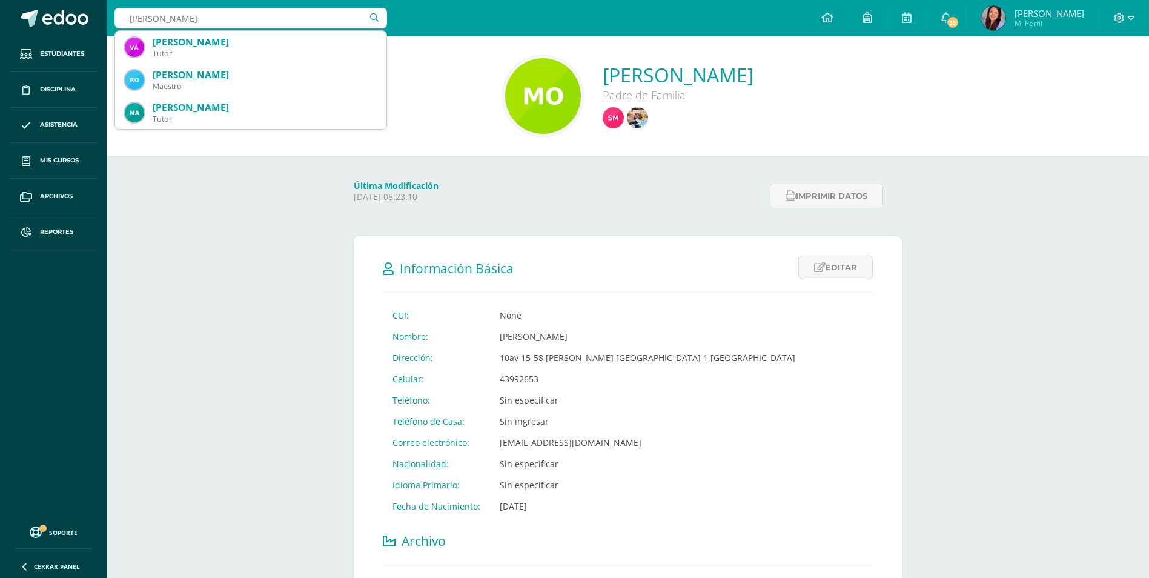
type input "mario velásquez"
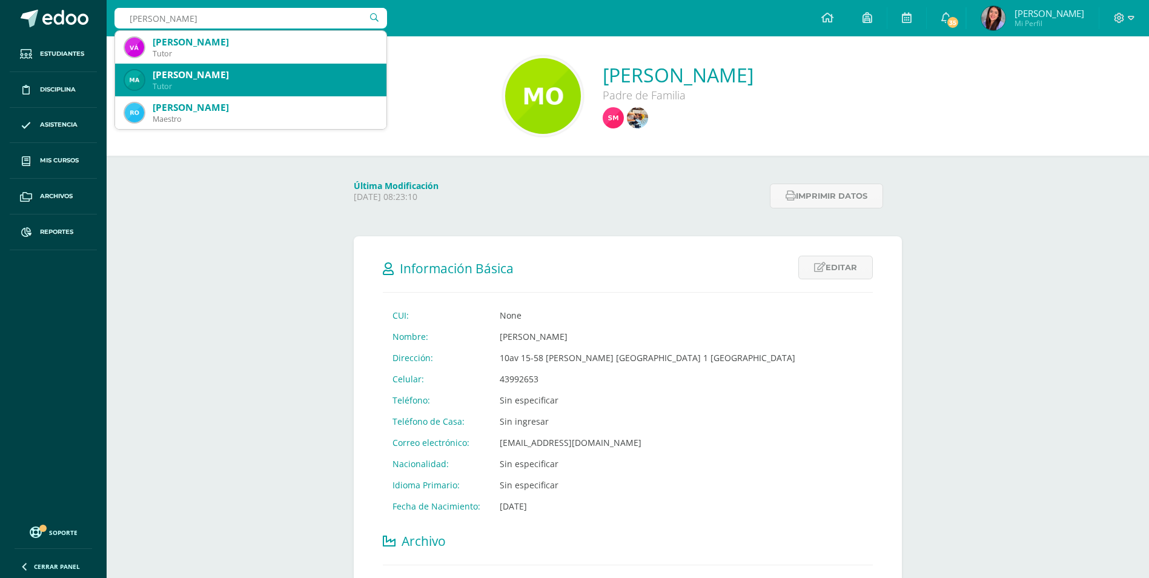
scroll to position [61, 0]
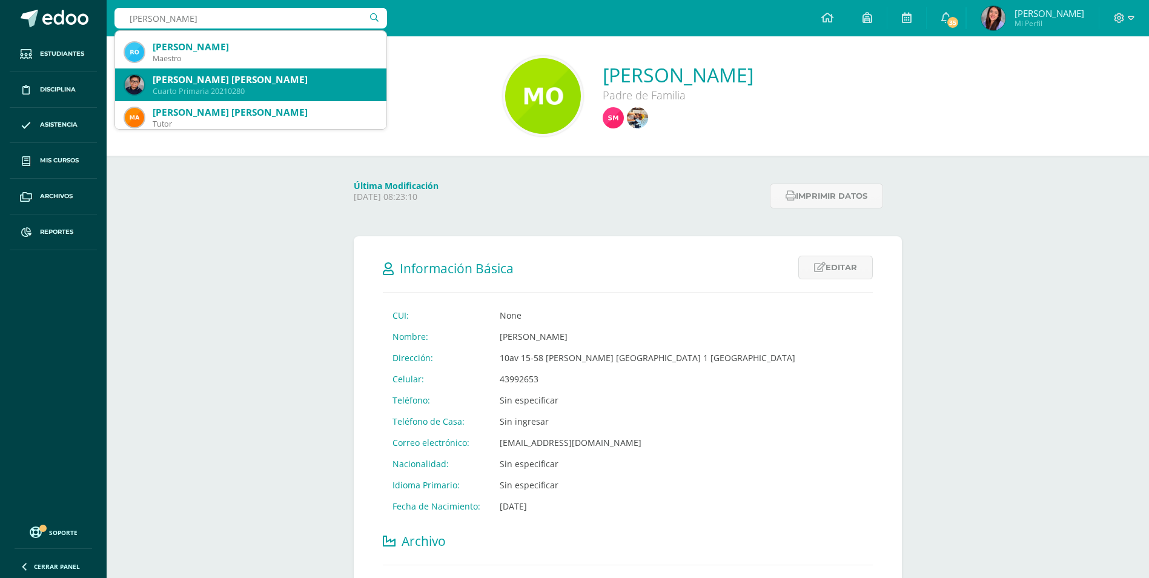
click at [243, 90] on div "Cuarto Primaria 20210280" at bounding box center [265, 91] width 224 height 10
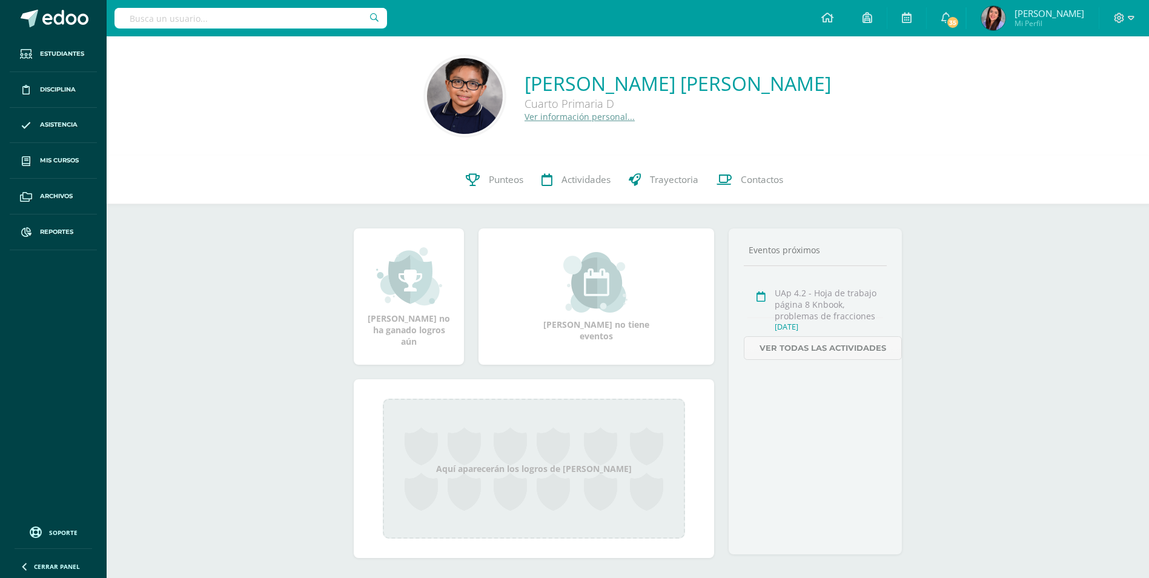
click at [597, 113] on link "Ver información personal..." at bounding box center [580, 117] width 110 height 12
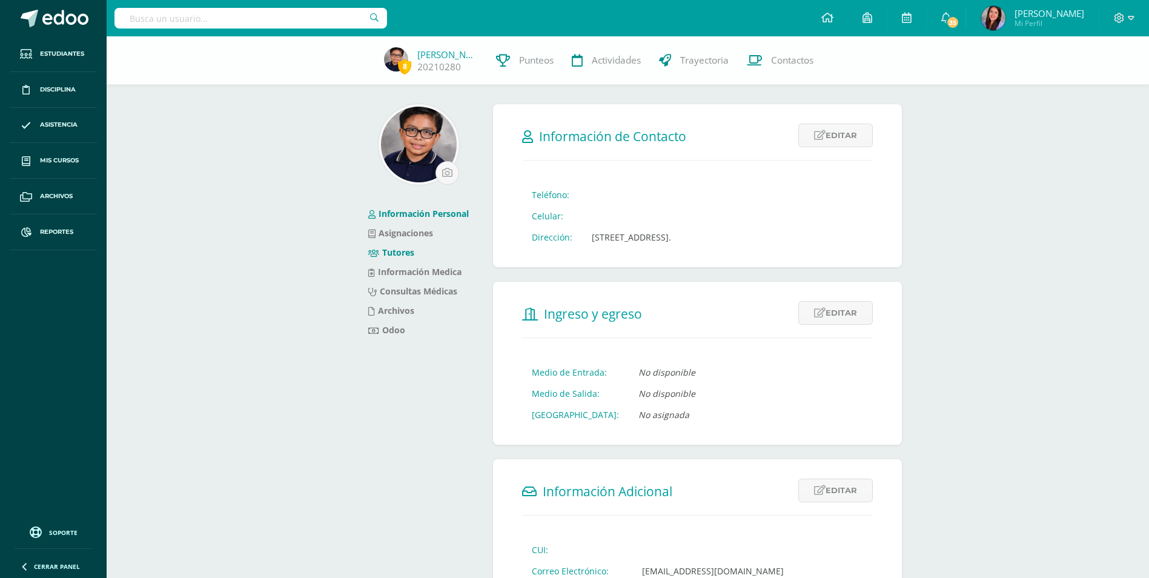
click at [384, 250] on link "Tutores" at bounding box center [391, 253] width 46 height 12
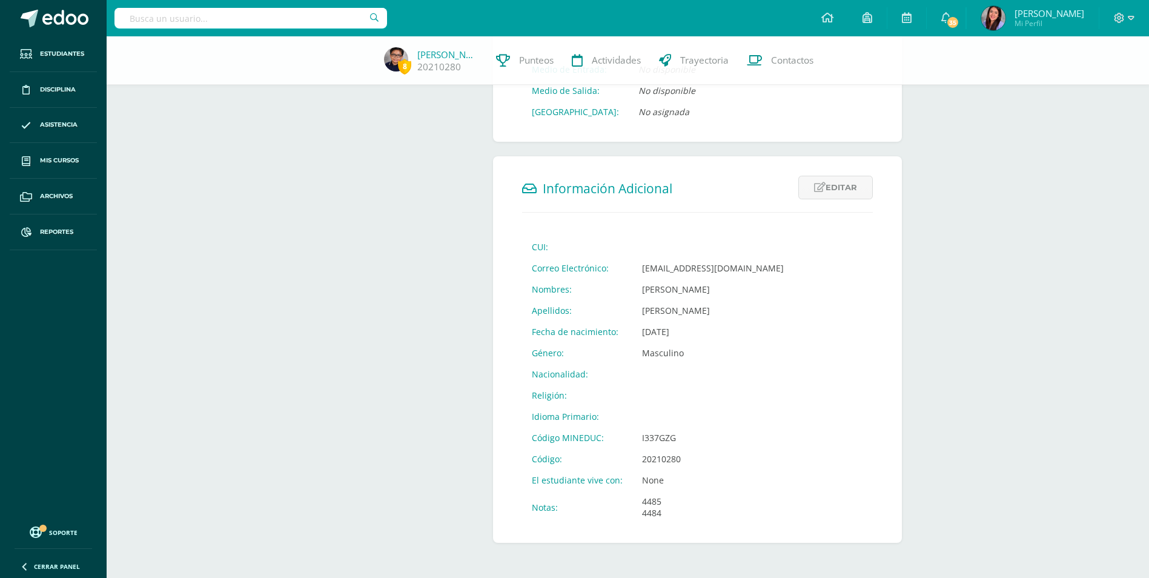
scroll to position [138, 0]
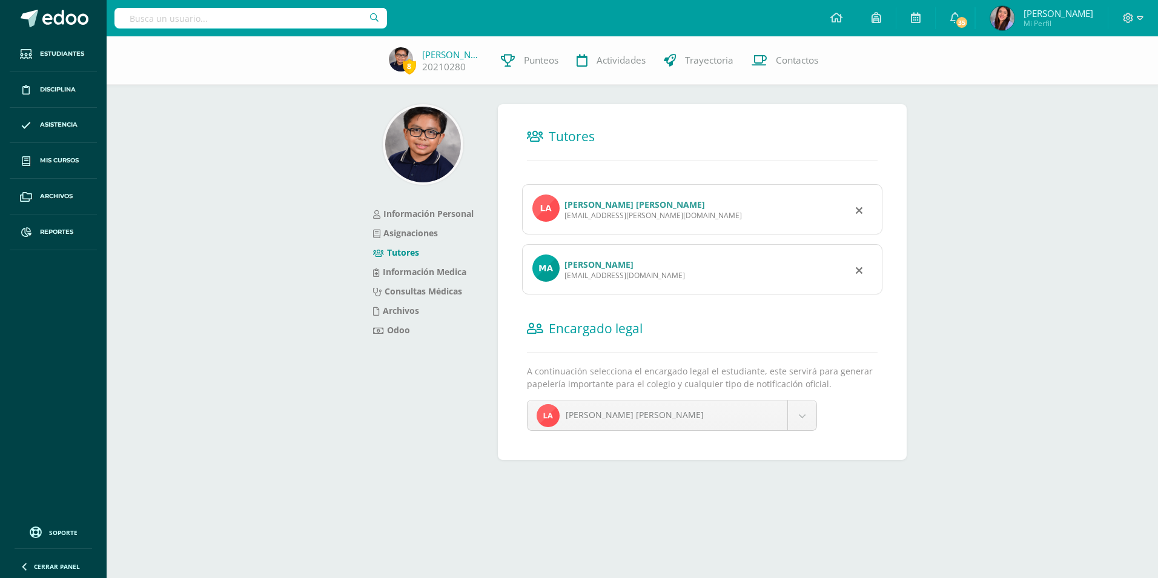
click at [611, 266] on link "[PERSON_NAME]" at bounding box center [599, 265] width 69 height 12
click at [638, 211] on div "luciamorales.ayn@gmail.com" at bounding box center [654, 215] width 178 height 10
click at [638, 210] on div "luciamorales.ayn@gmail.com" at bounding box center [654, 215] width 178 height 10
click at [642, 203] on link "Lucía Manuela Ajcaj Morales de Velasquez" at bounding box center [635, 205] width 141 height 12
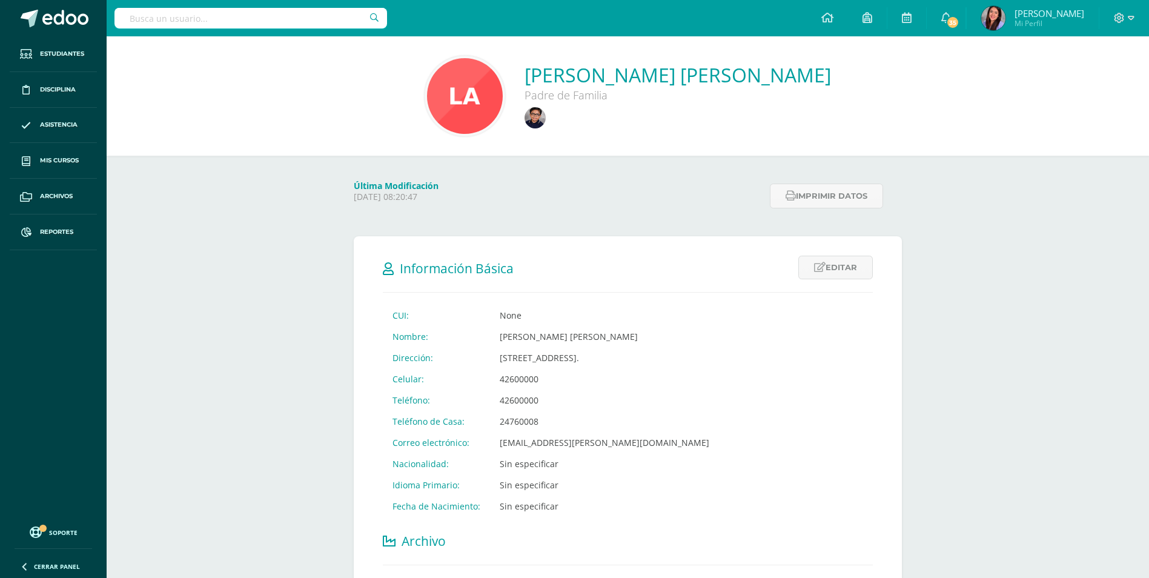
drag, startPoint x: 542, startPoint y: 426, endPoint x: 496, endPoint y: 425, distance: 46.7
click at [496, 425] on td "24760008" at bounding box center [604, 421] width 229 height 21
copy td "24760008"
click at [253, 422] on div "Lucía Manuela Ajcaj Morales de Velasquez Padre de Familia Última Modificación F…" at bounding box center [628, 548] width 1043 height 1024
drag, startPoint x: 513, startPoint y: 398, endPoint x: 469, endPoint y: 398, distance: 44.2
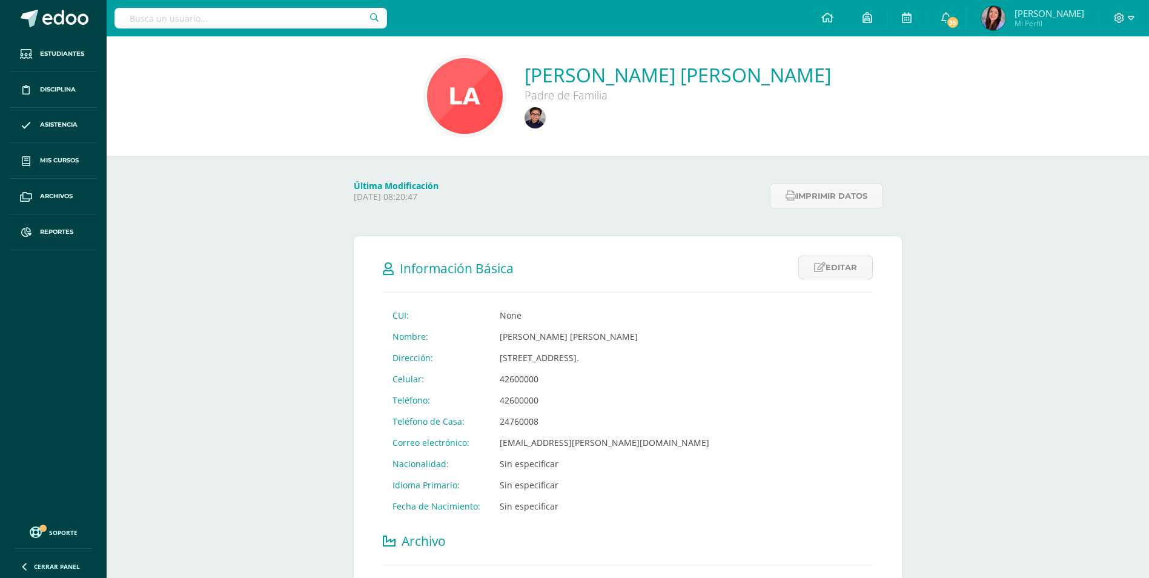
click at [469, 398] on tr "Teléfono: 42600000" at bounding box center [551, 400] width 336 height 21
copy tr "Teléfono: 42600000"
click at [319, 414] on div "Lucía Manuela Ajcaj Morales de Velasquez Padre de Familia Última Modificación F…" at bounding box center [628, 548] width 1043 height 1024
click at [74, 17] on span at bounding box center [65, 19] width 46 height 18
